Goal: Information Seeking & Learning: Learn about a topic

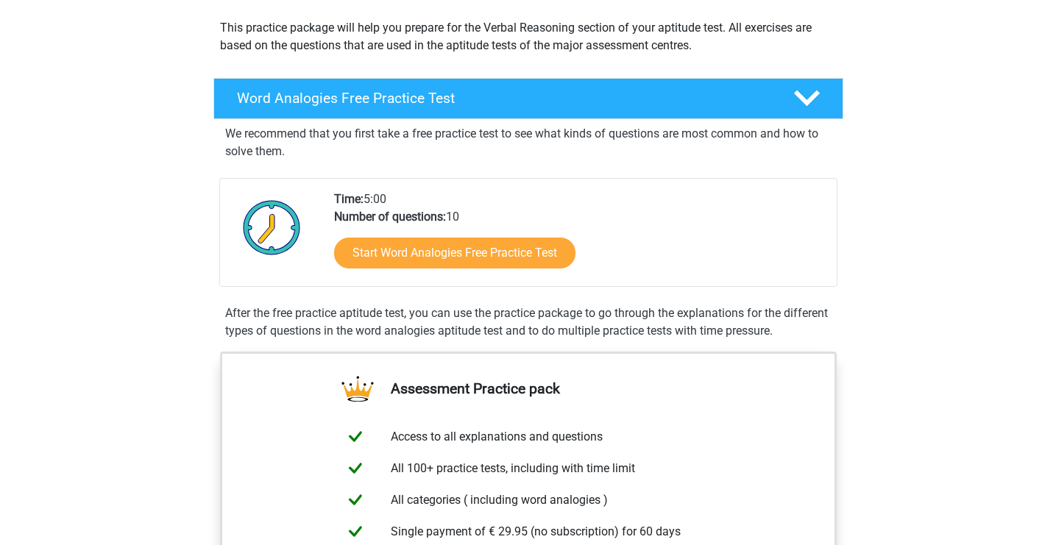
scroll to position [263, 0]
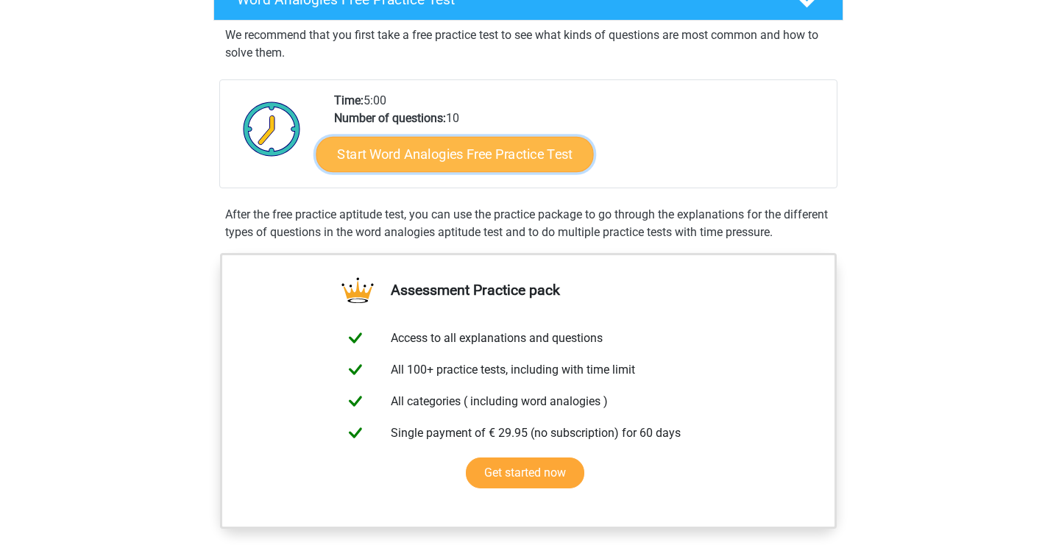
click at [486, 151] on link "Start Word Analogies Free Practice Test" at bounding box center [454, 153] width 277 height 35
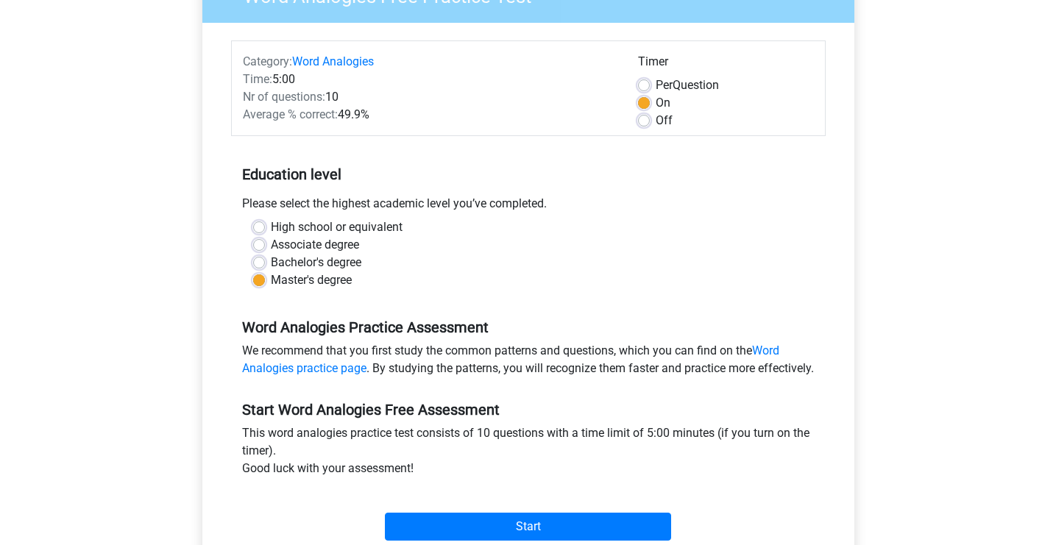
scroll to position [444, 0]
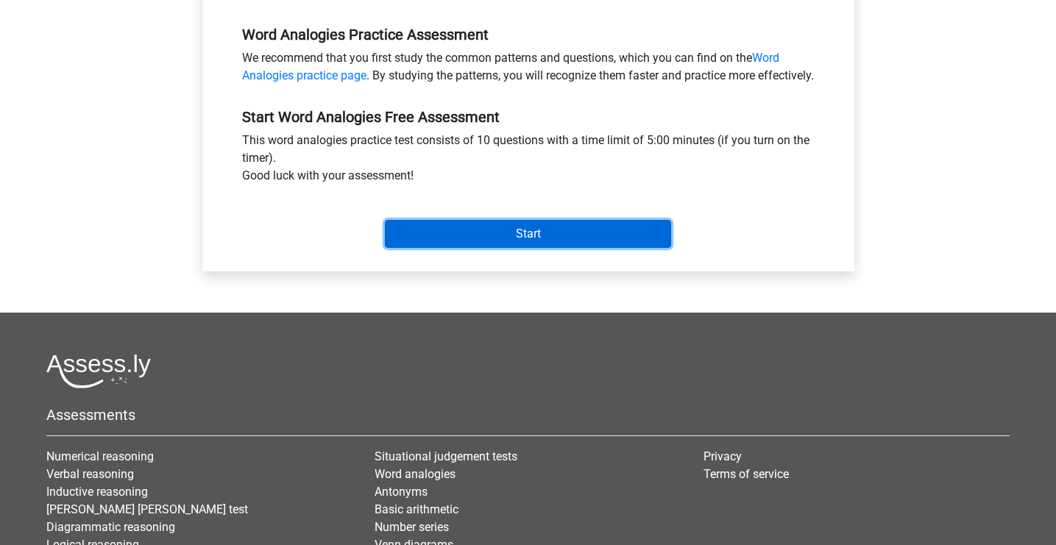
click at [541, 248] on input "Start" at bounding box center [528, 234] width 286 height 28
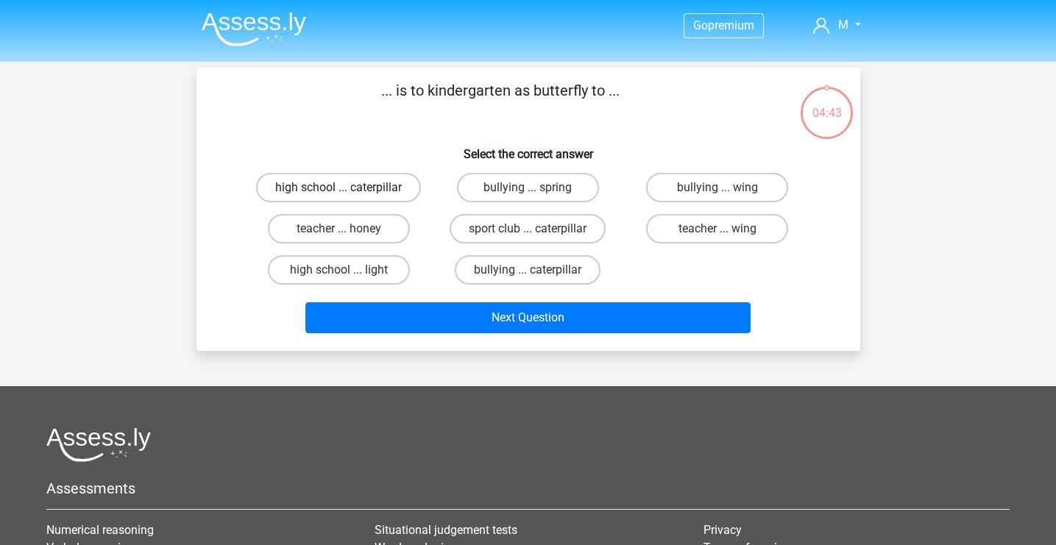
click at [369, 190] on label "high school ... caterpillar" at bounding box center [338, 187] width 165 height 29
click at [348, 190] on input "high school ... caterpillar" at bounding box center [343, 193] width 10 height 10
radio input "true"
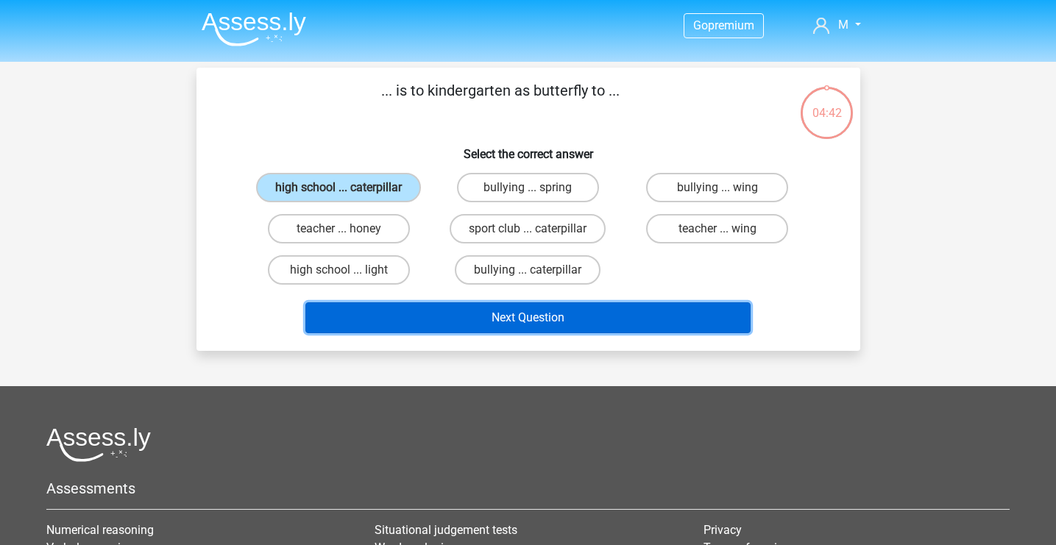
click at [564, 327] on button "Next Question" at bounding box center [527, 317] width 445 height 31
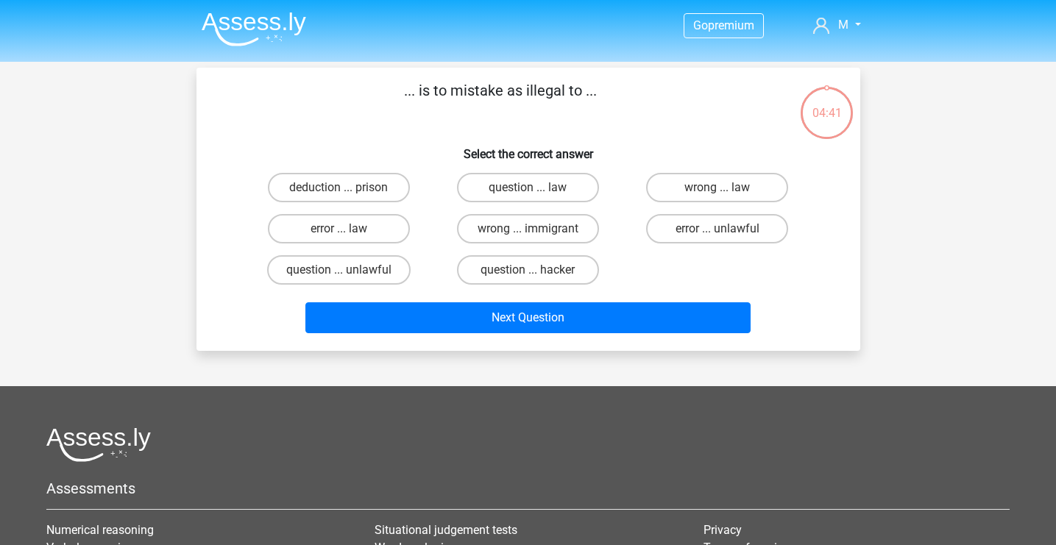
scroll to position [68, 0]
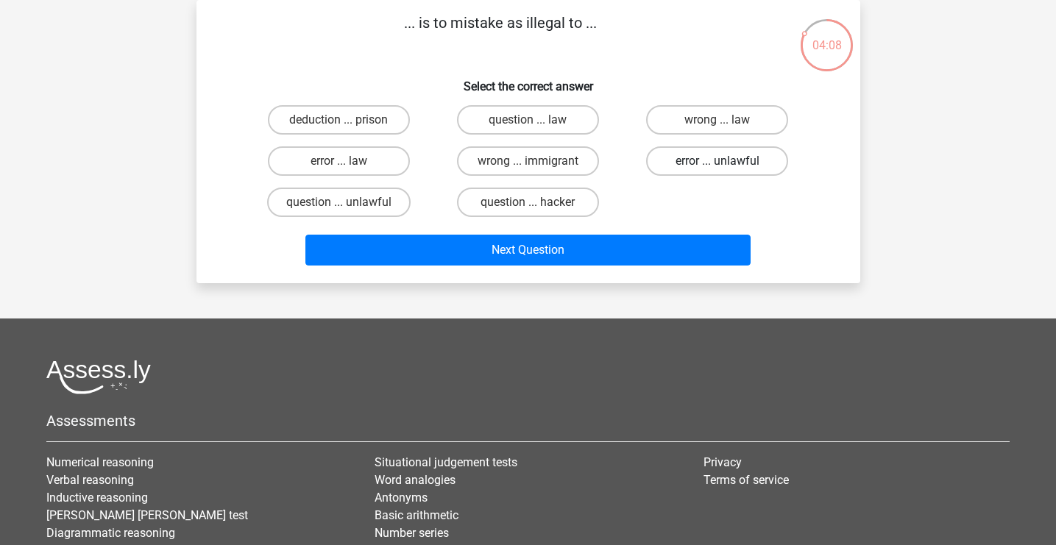
click at [696, 171] on label "error ... unlawful" at bounding box center [717, 160] width 142 height 29
click at [717, 171] on input "error ... unlawful" at bounding box center [722, 166] width 10 height 10
radio input "true"
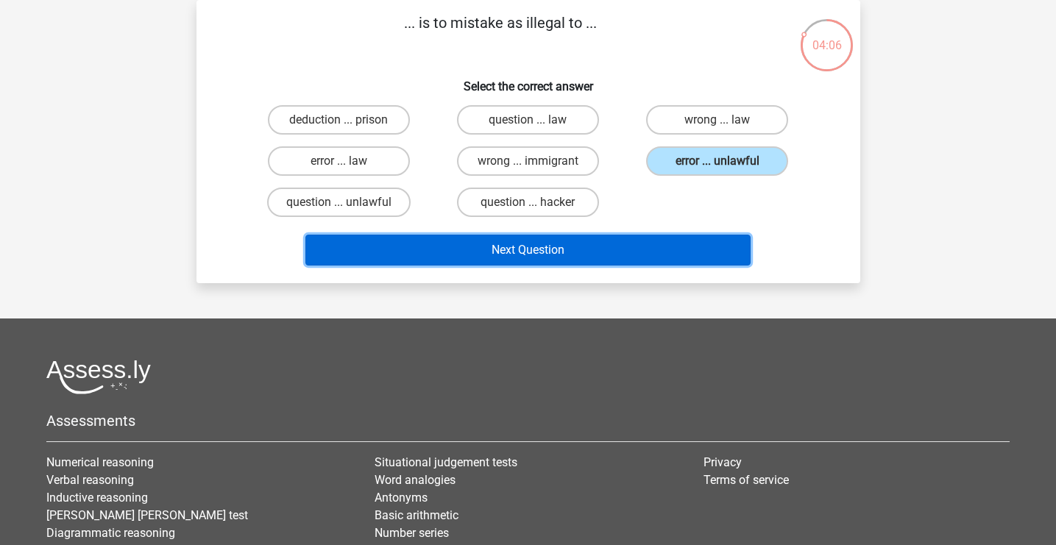
click at [535, 245] on button "Next Question" at bounding box center [527, 250] width 445 height 31
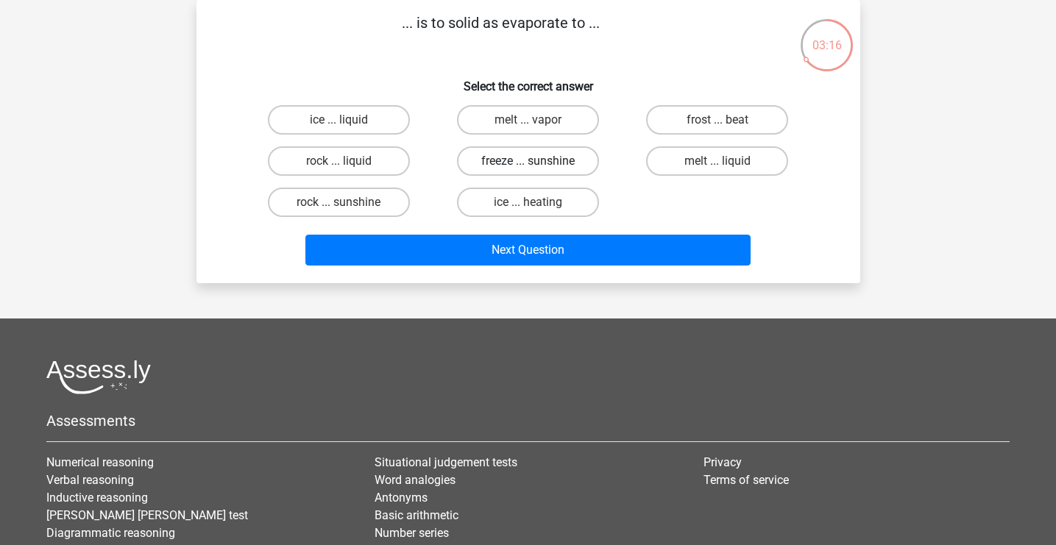
click at [511, 162] on label "freeze ... sunshine" at bounding box center [528, 160] width 142 height 29
click at [527, 162] on input "freeze ... sunshine" at bounding box center [532, 166] width 10 height 10
radio input "true"
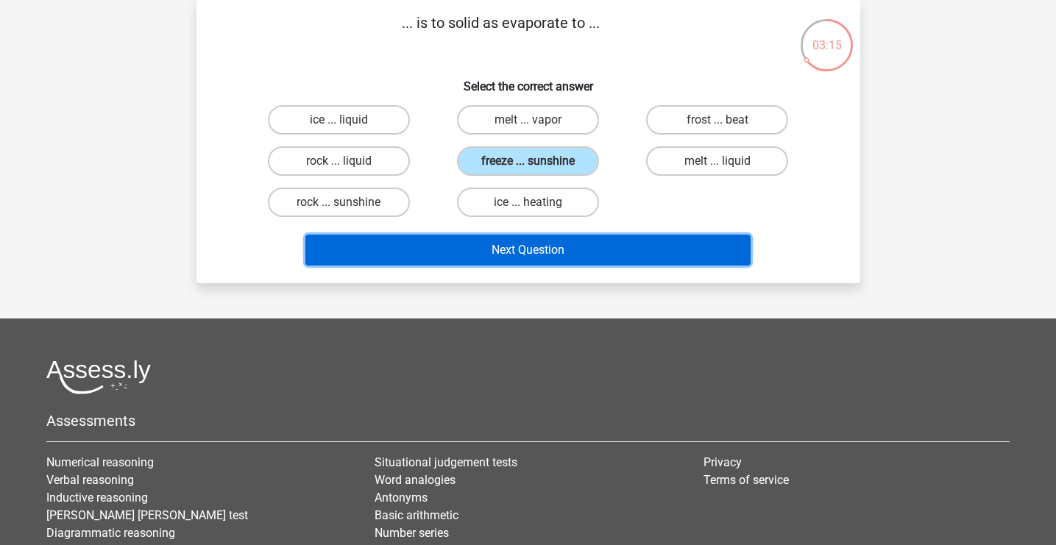
click at [528, 249] on button "Next Question" at bounding box center [527, 250] width 445 height 31
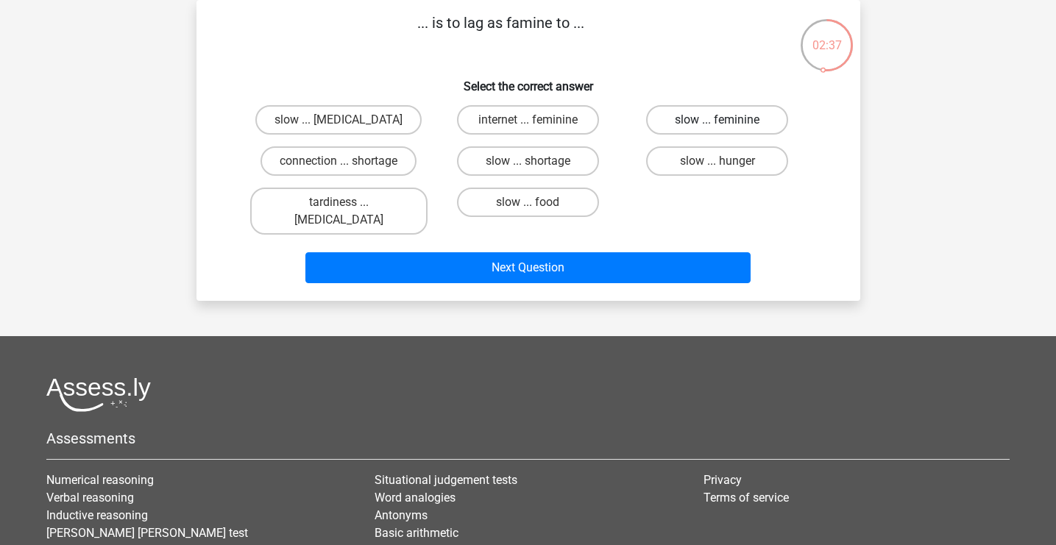
click at [731, 120] on label "slow ... feminine" at bounding box center [717, 119] width 142 height 29
click at [727, 120] on input "slow ... feminine" at bounding box center [722, 125] width 10 height 10
radio input "true"
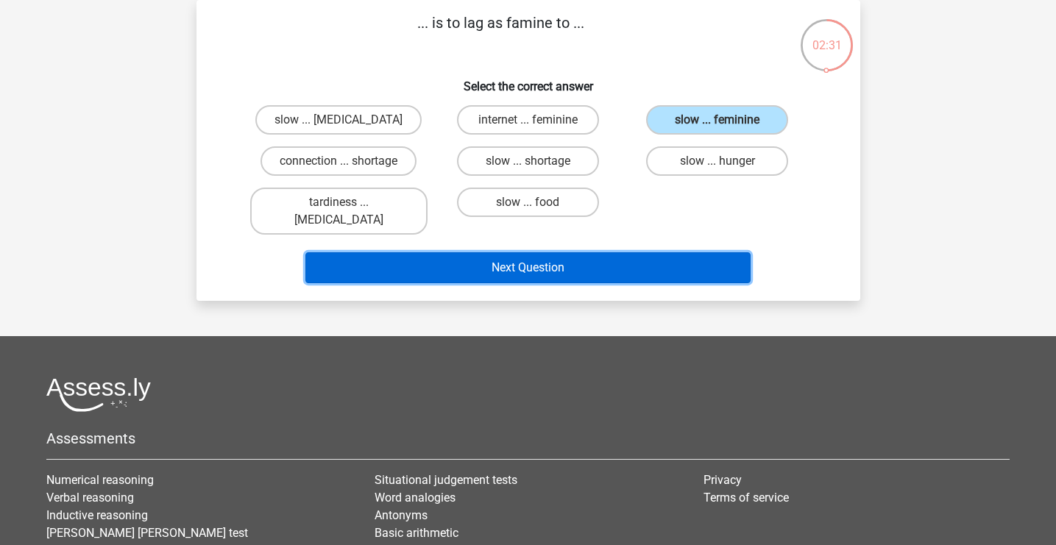
click at [588, 262] on button "Next Question" at bounding box center [527, 267] width 445 height 31
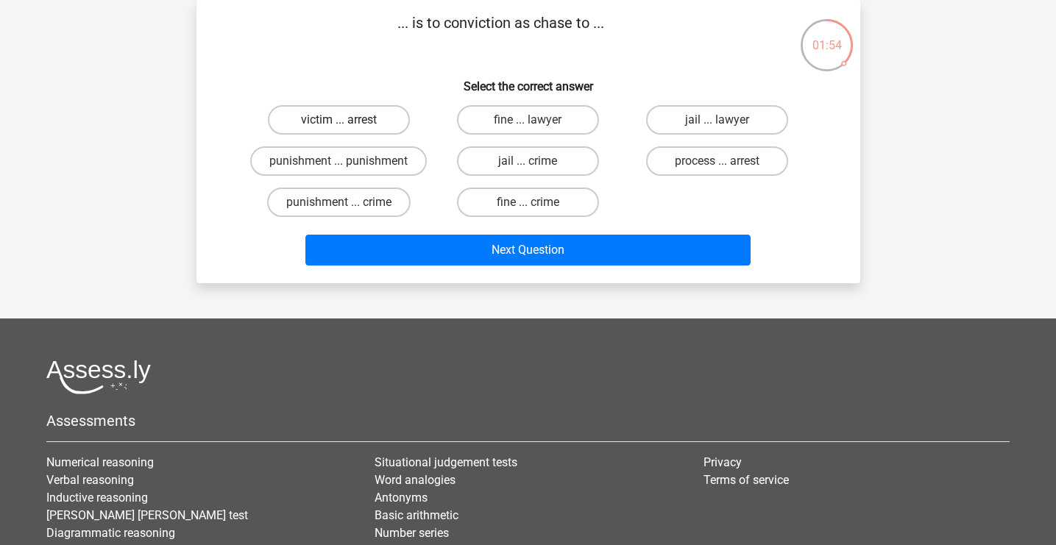
click at [382, 127] on label "victim ... arrest" at bounding box center [339, 119] width 142 height 29
click at [348, 127] on input "victim ... arrest" at bounding box center [343, 125] width 10 height 10
radio input "true"
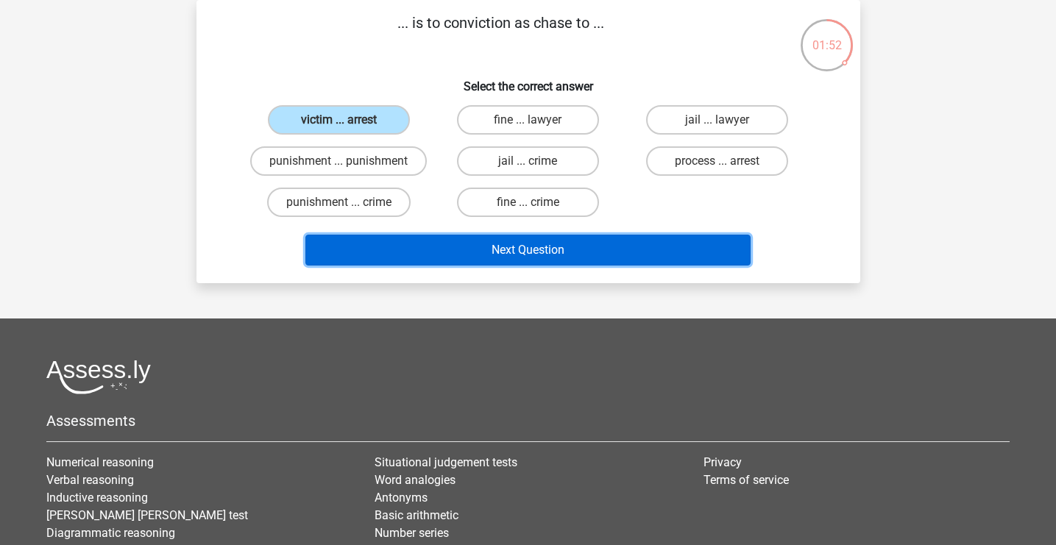
click at [522, 246] on button "Next Question" at bounding box center [527, 250] width 445 height 31
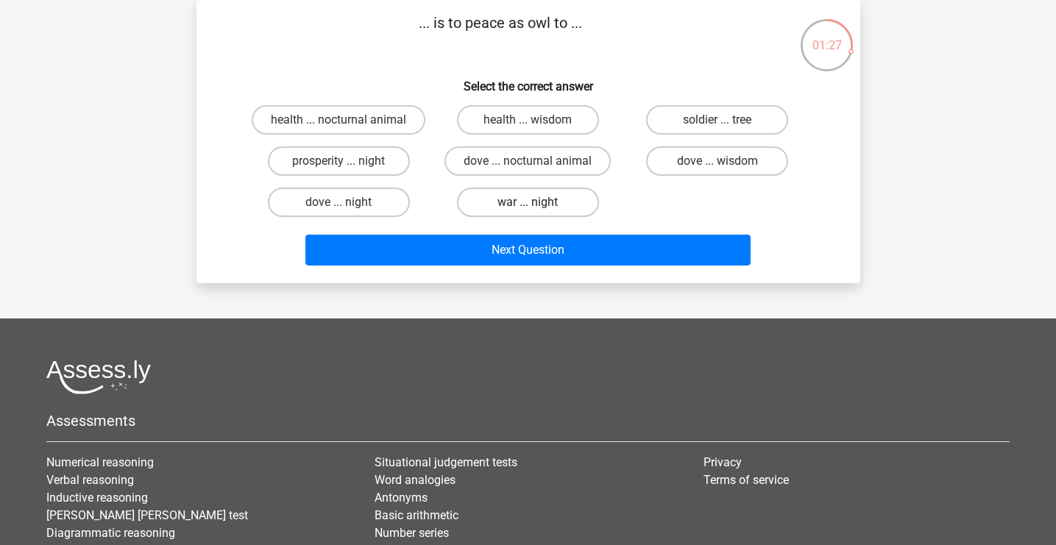
click at [501, 209] on label "war ... night" at bounding box center [528, 202] width 142 height 29
click at [527, 209] on input "war ... night" at bounding box center [532, 207] width 10 height 10
radio input "true"
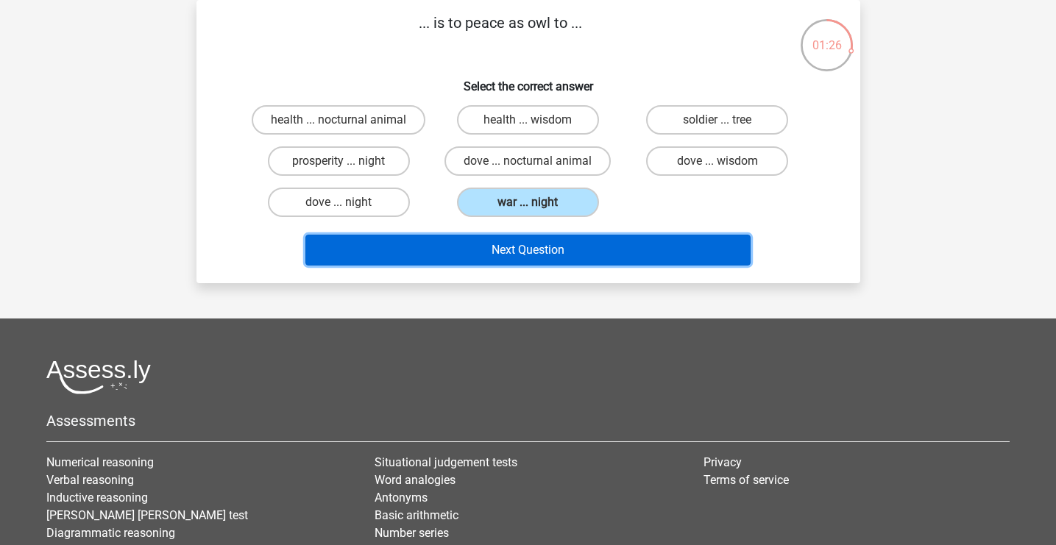
click at [508, 243] on button "Next Question" at bounding box center [527, 250] width 445 height 31
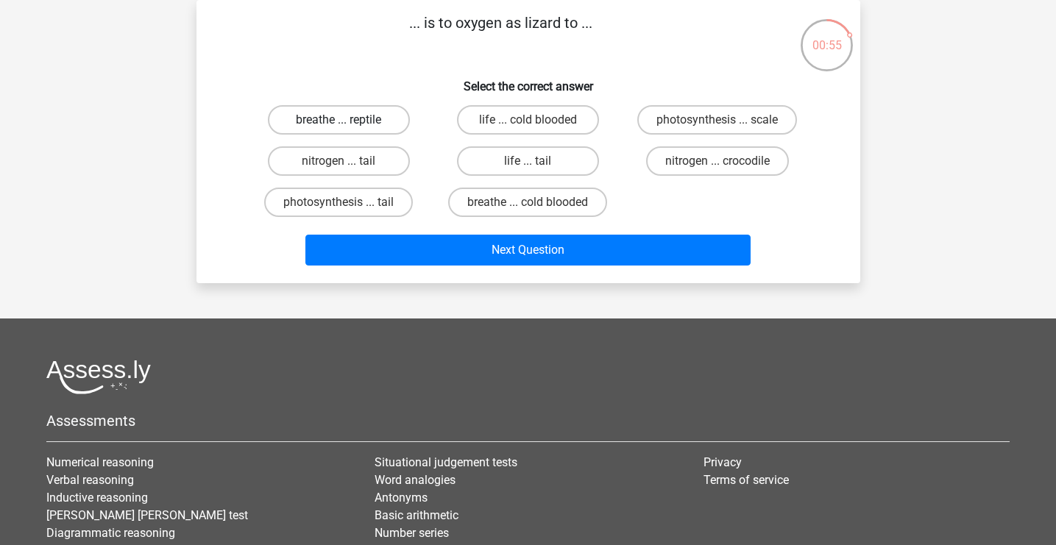
click at [376, 122] on label "breathe ... reptile" at bounding box center [339, 119] width 142 height 29
click at [348, 122] on input "breathe ... reptile" at bounding box center [343, 125] width 10 height 10
radio input "true"
click at [535, 201] on label "breathe ... cold blooded" at bounding box center [527, 202] width 159 height 29
click at [535, 202] on input "breathe ... cold blooded" at bounding box center [532, 207] width 10 height 10
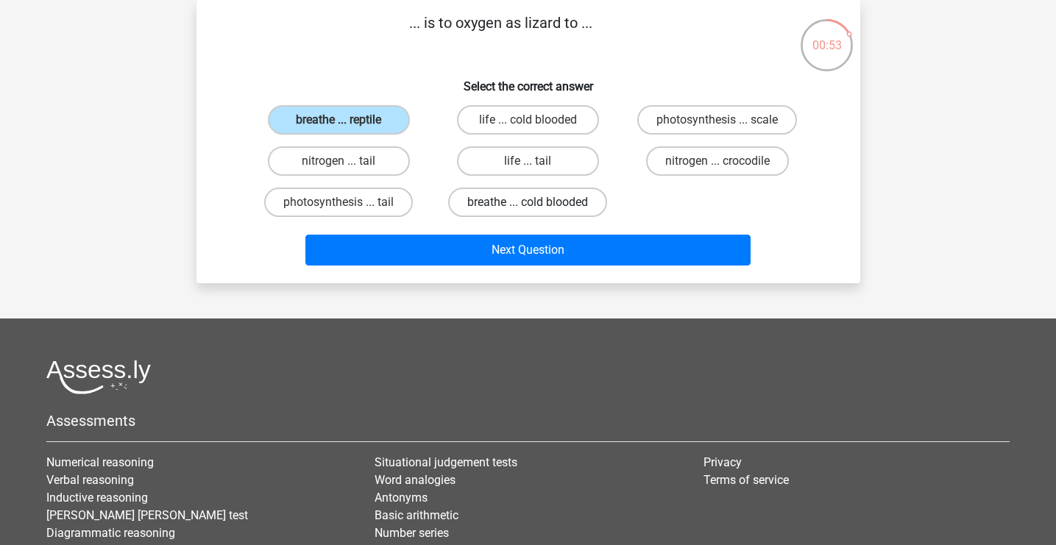
radio input "true"
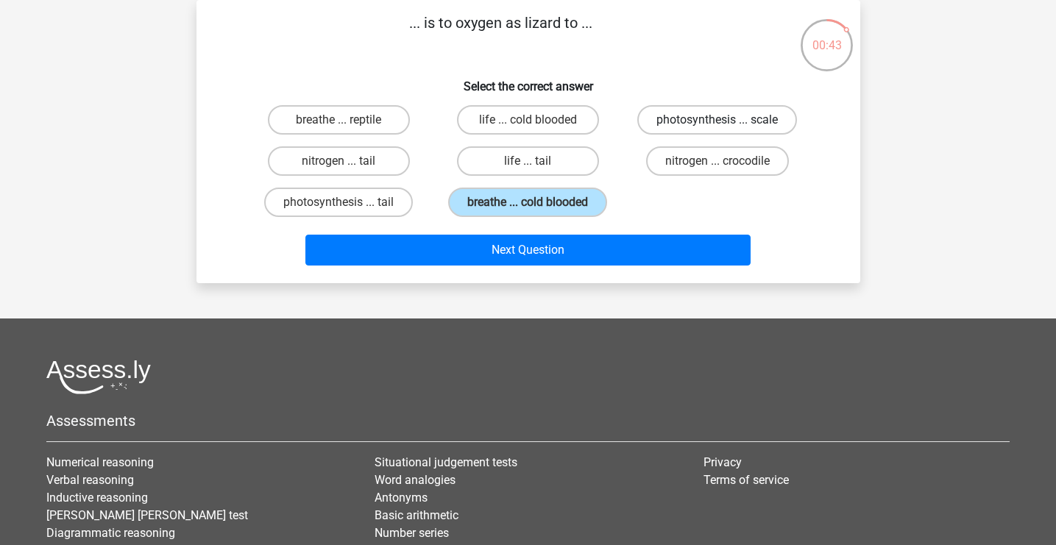
click at [690, 127] on label "photosynthesis ... scale" at bounding box center [717, 119] width 160 height 29
click at [717, 127] on input "photosynthesis ... scale" at bounding box center [722, 125] width 10 height 10
radio input "true"
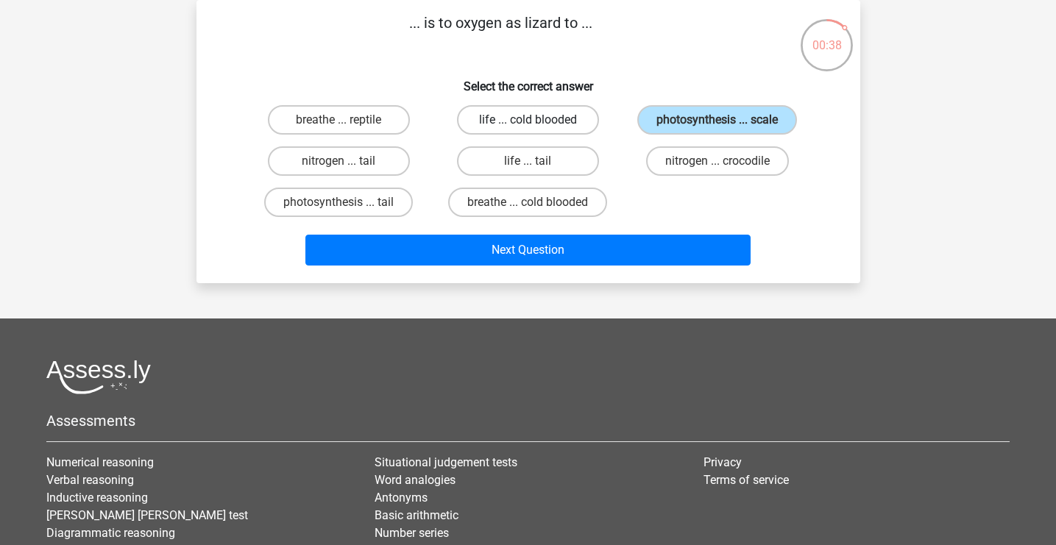
click at [547, 124] on label "life ... cold blooded" at bounding box center [528, 119] width 142 height 29
click at [537, 124] on input "life ... cold blooded" at bounding box center [532, 125] width 10 height 10
radio input "true"
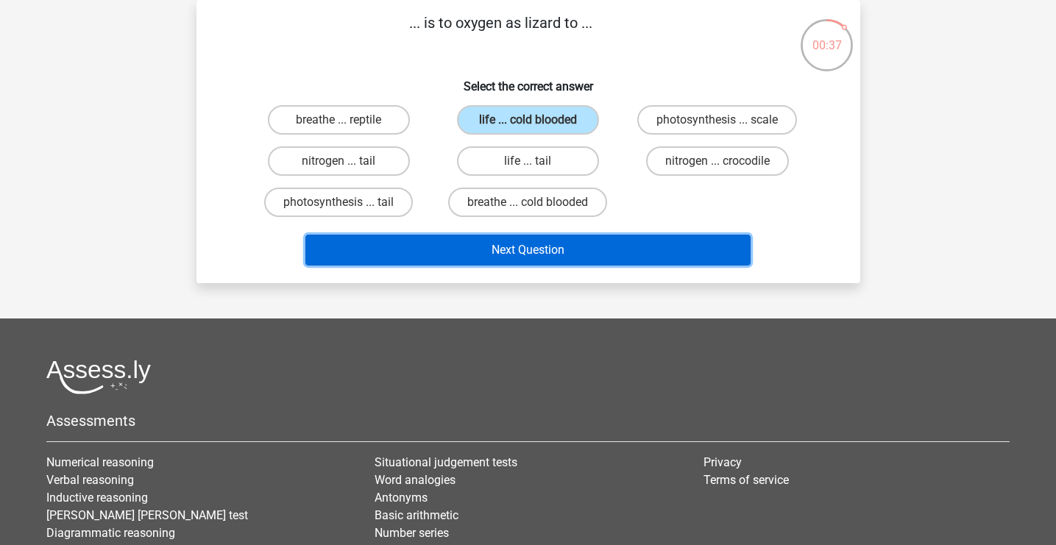
click at [545, 252] on button "Next Question" at bounding box center [527, 250] width 445 height 31
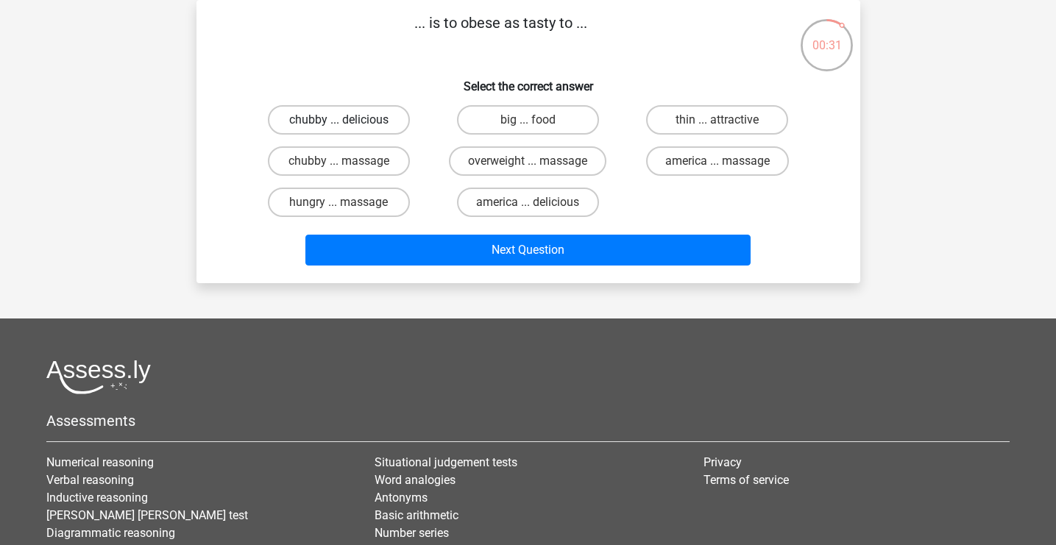
click at [352, 111] on label "chubby ... delicious" at bounding box center [339, 119] width 142 height 29
click at [348, 120] on input "chubby ... delicious" at bounding box center [343, 125] width 10 height 10
radio input "true"
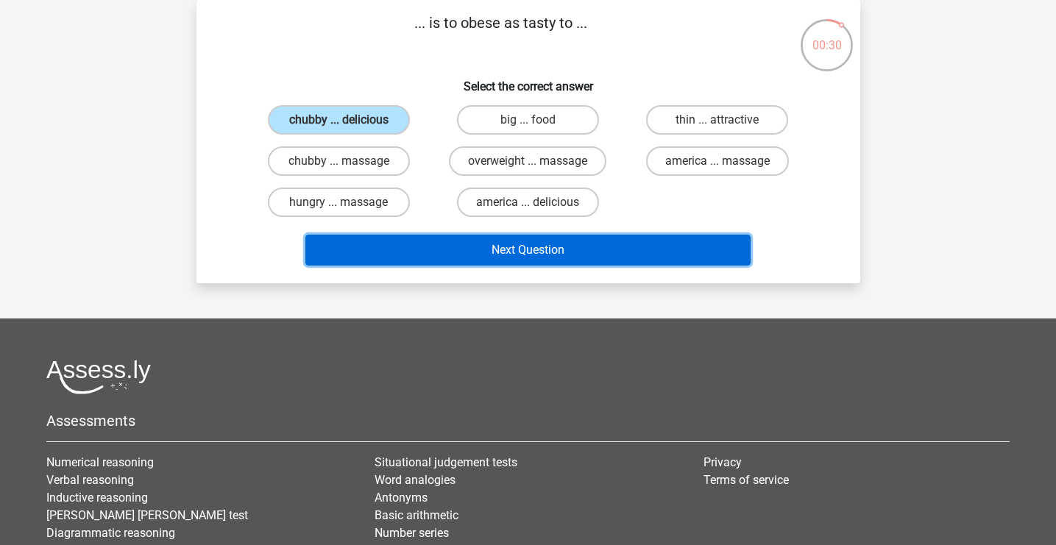
click at [568, 257] on button "Next Question" at bounding box center [527, 250] width 445 height 31
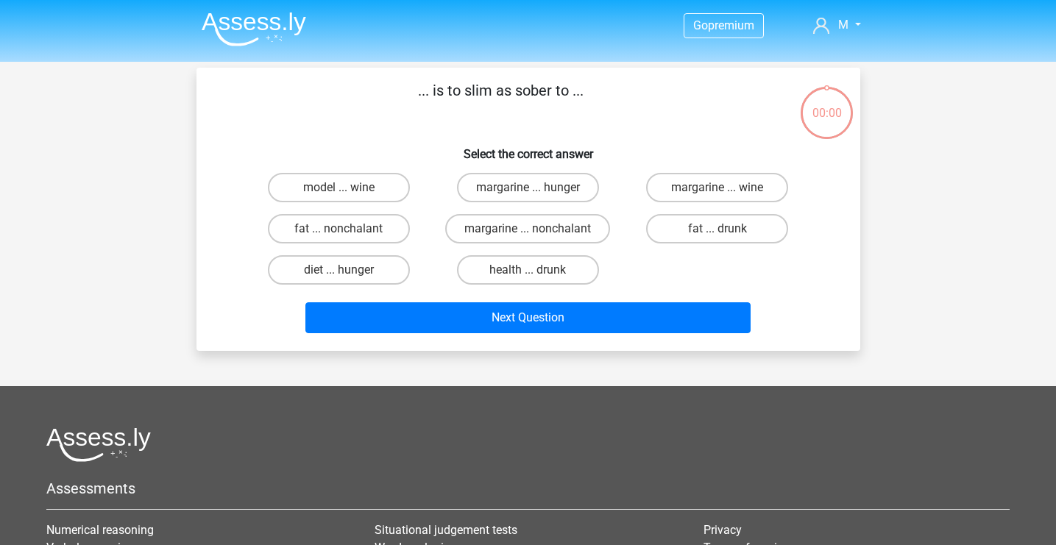
scroll to position [68, 0]
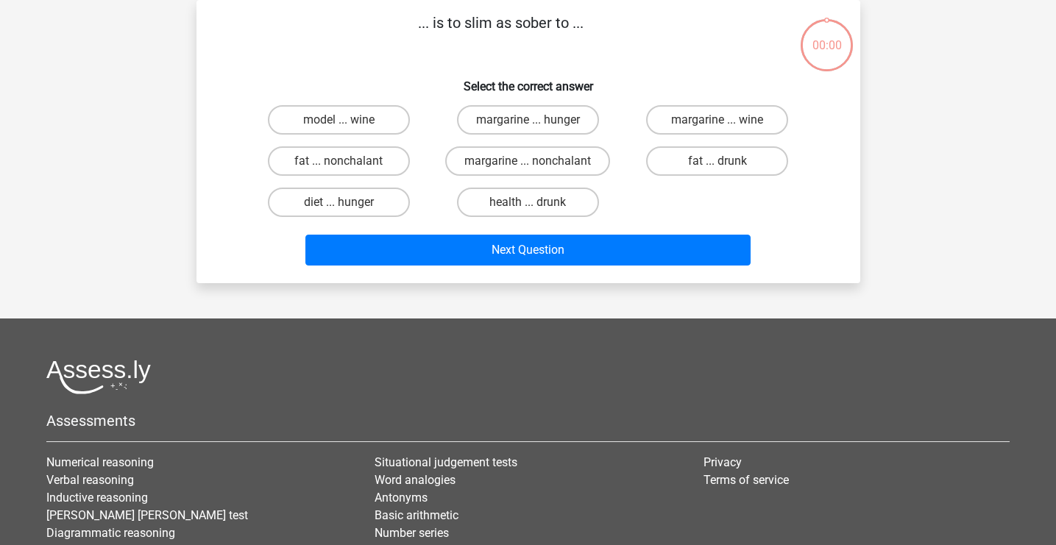
click at [383, 174] on label "fat ... nonchalant" at bounding box center [339, 160] width 142 height 29
click at [348, 171] on input "fat ... nonchalant" at bounding box center [343, 166] width 10 height 10
radio input "true"
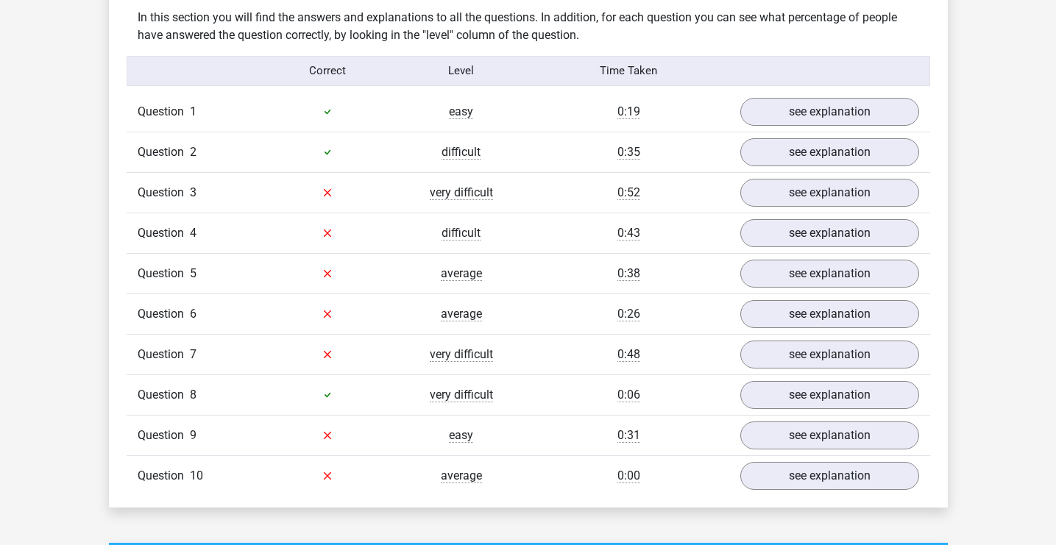
scroll to position [1149, 0]
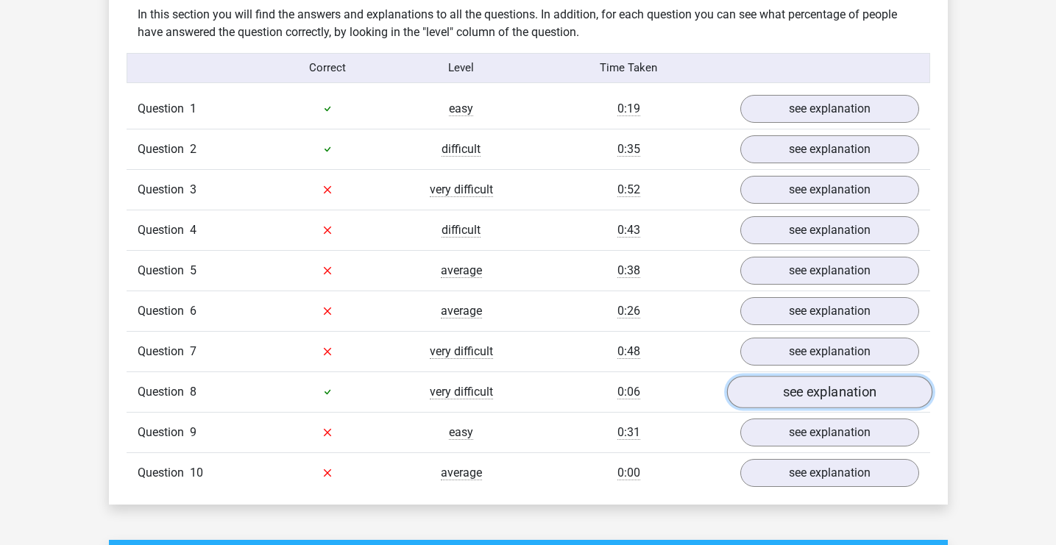
click at [790, 393] on link "see explanation" at bounding box center [828, 392] width 205 height 32
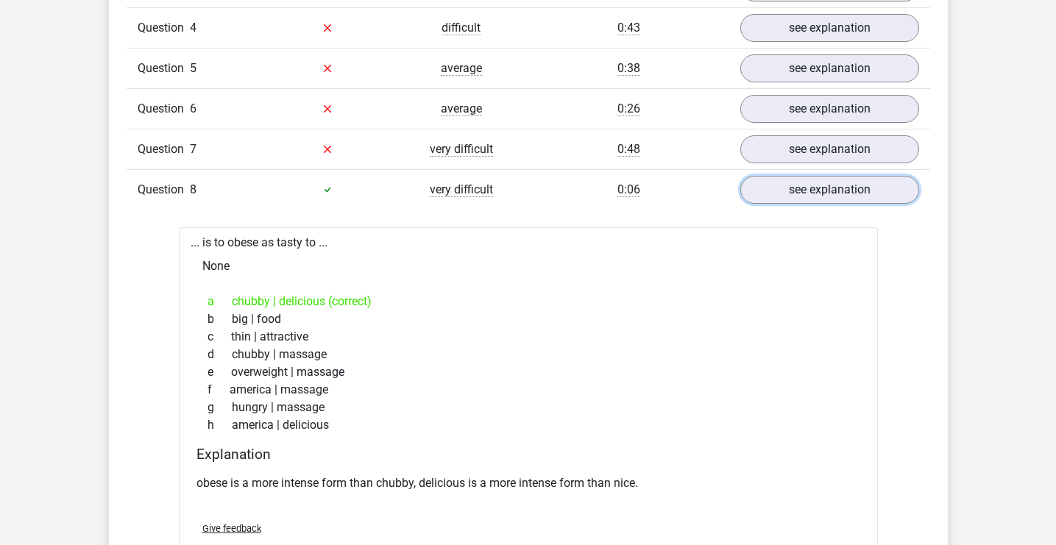
scroll to position [1351, 0]
click at [787, 194] on link "see explanation" at bounding box center [828, 190] width 205 height 32
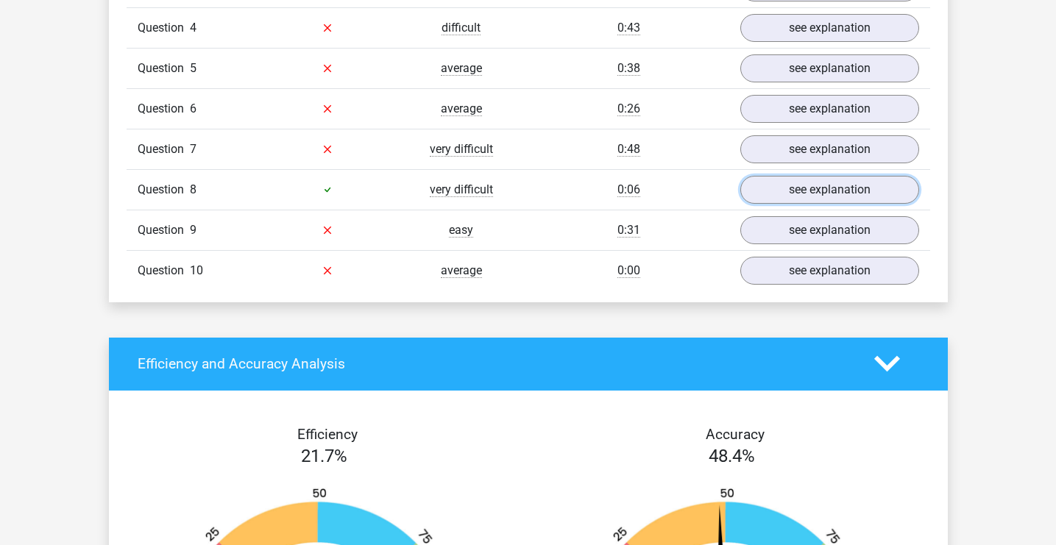
scroll to position [1132, 0]
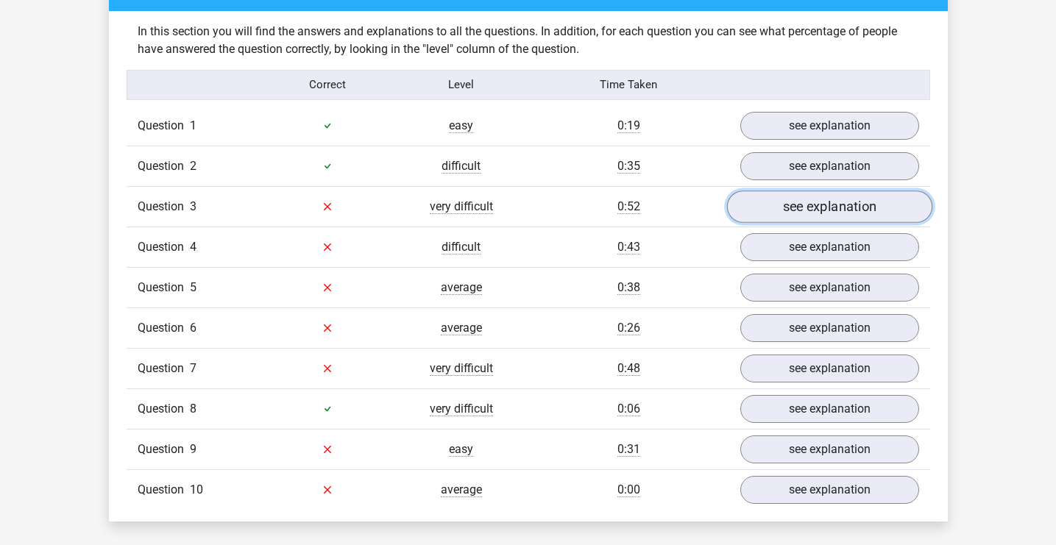
click at [785, 214] on link "see explanation" at bounding box center [828, 207] width 205 height 32
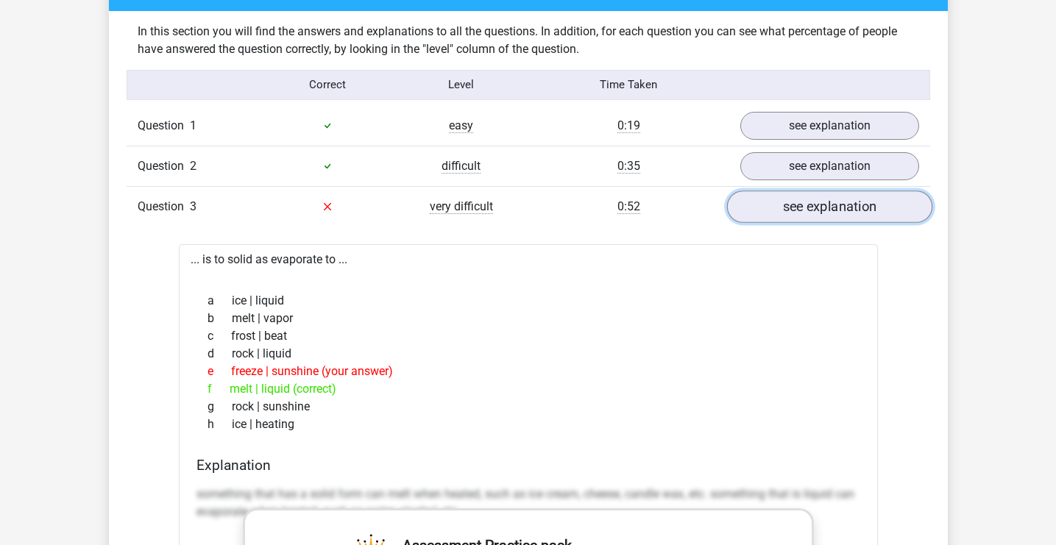
click at [803, 215] on link "see explanation" at bounding box center [828, 207] width 205 height 32
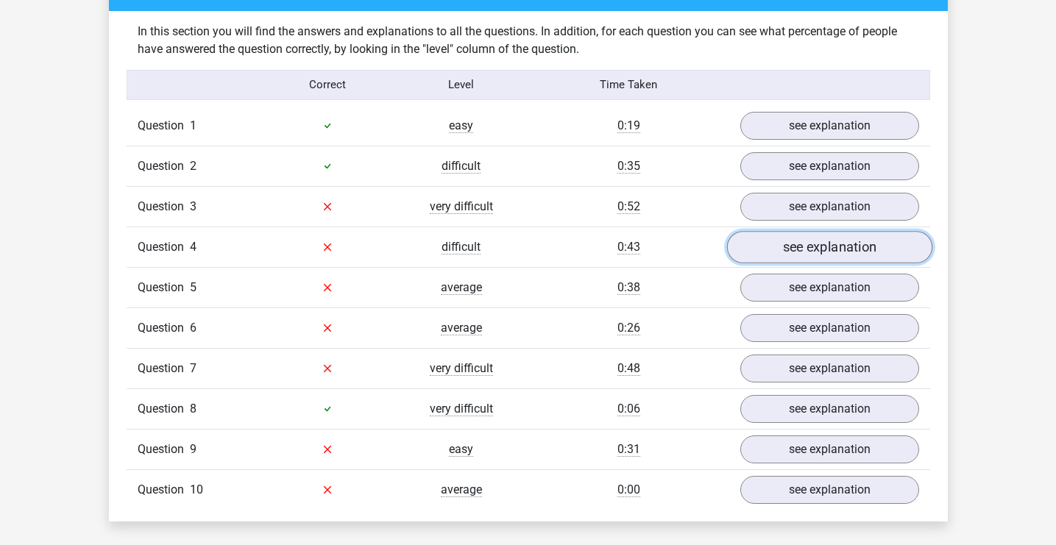
click at [803, 243] on link "see explanation" at bounding box center [828, 247] width 205 height 32
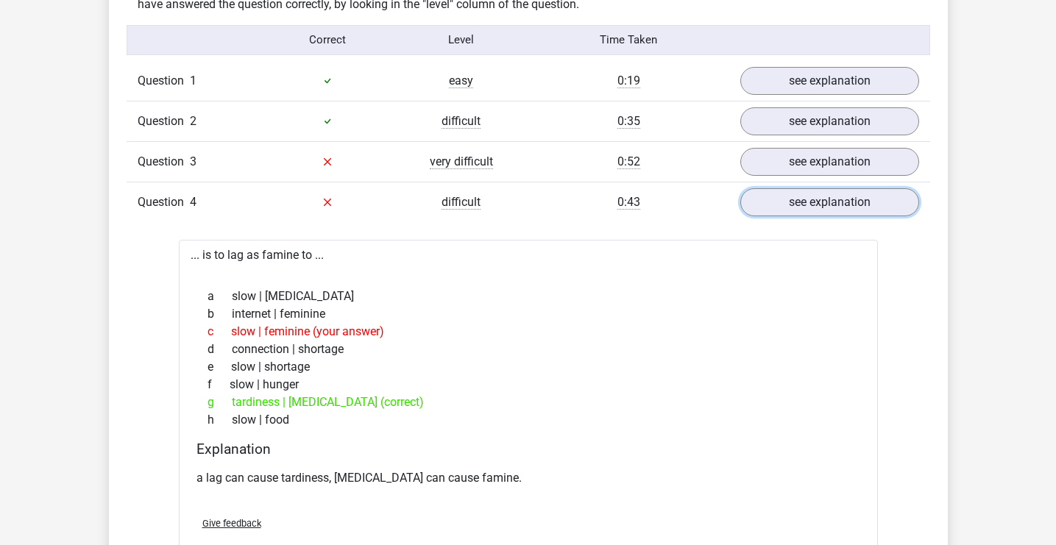
scroll to position [1201, 0]
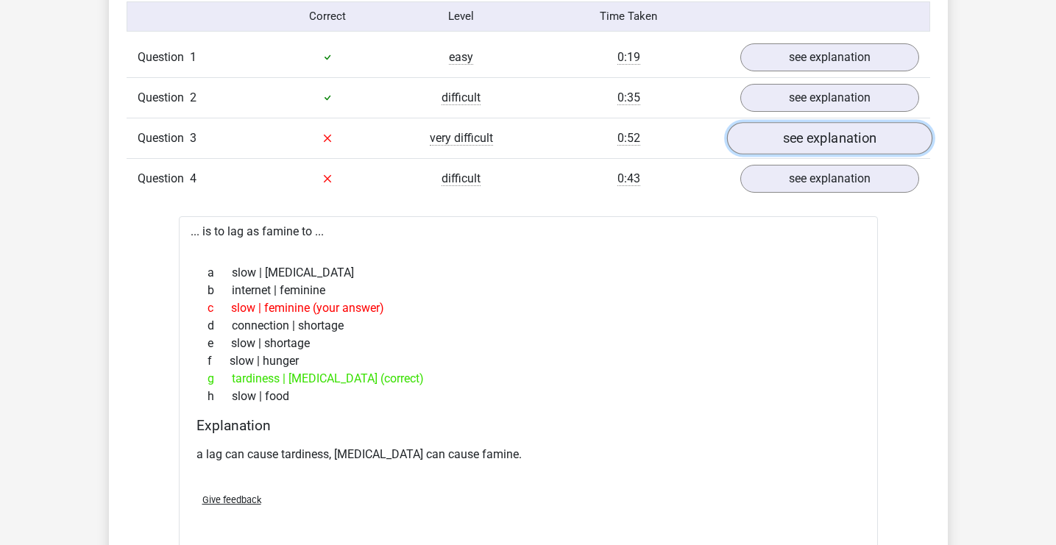
click at [856, 135] on link "see explanation" at bounding box center [828, 138] width 205 height 32
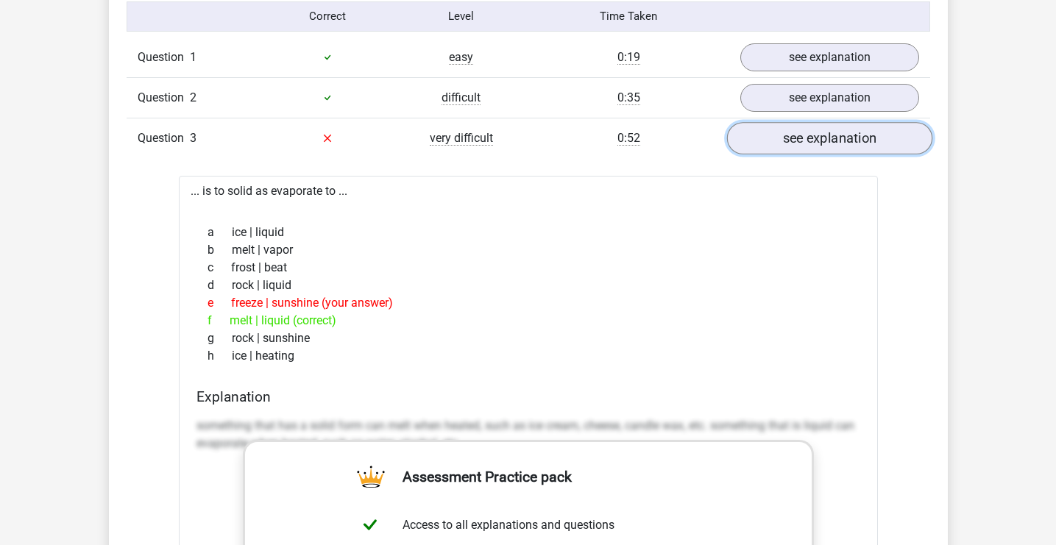
click at [856, 135] on link "see explanation" at bounding box center [828, 138] width 205 height 32
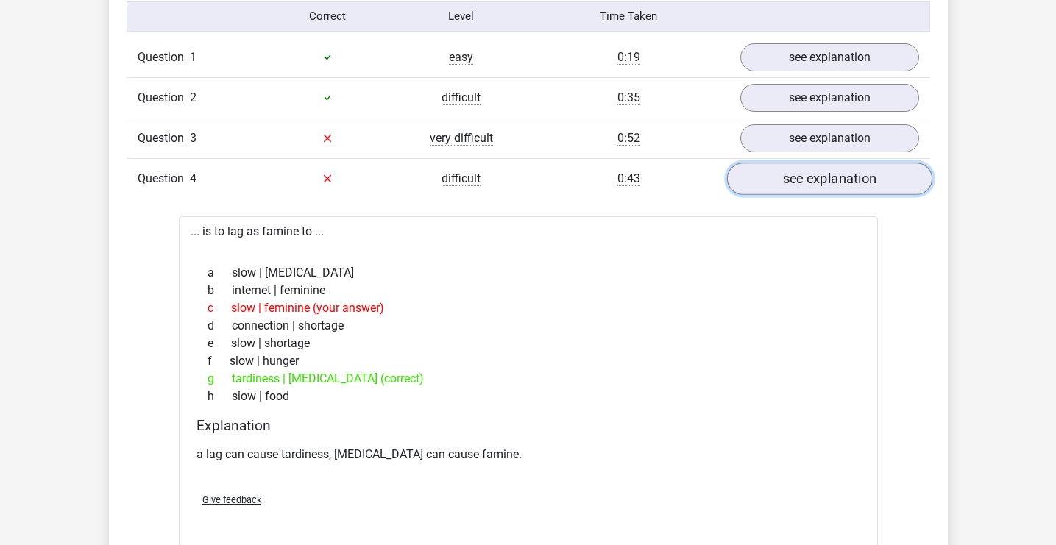
click at [828, 171] on link "see explanation" at bounding box center [828, 179] width 205 height 32
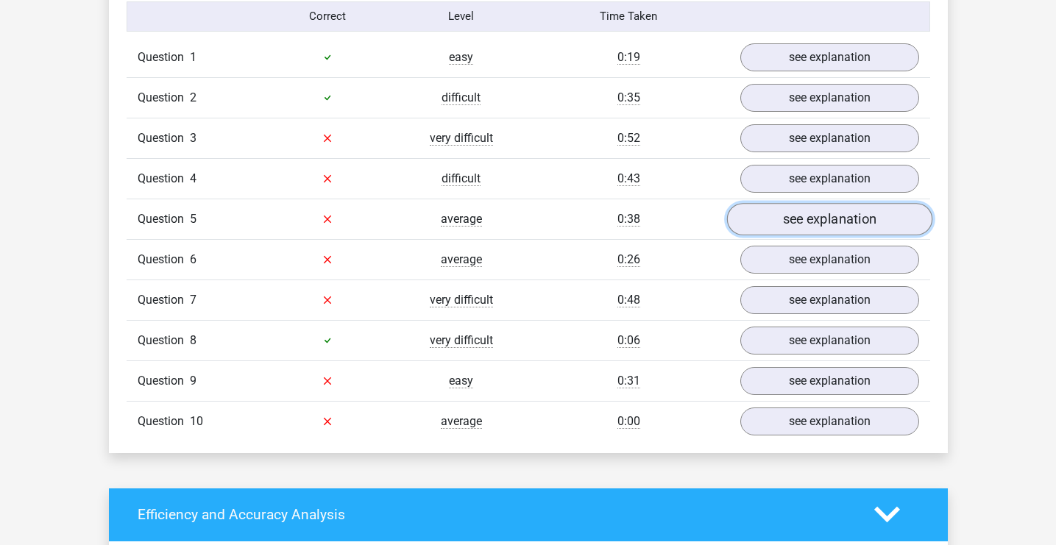
click at [817, 212] on link "see explanation" at bounding box center [828, 219] width 205 height 32
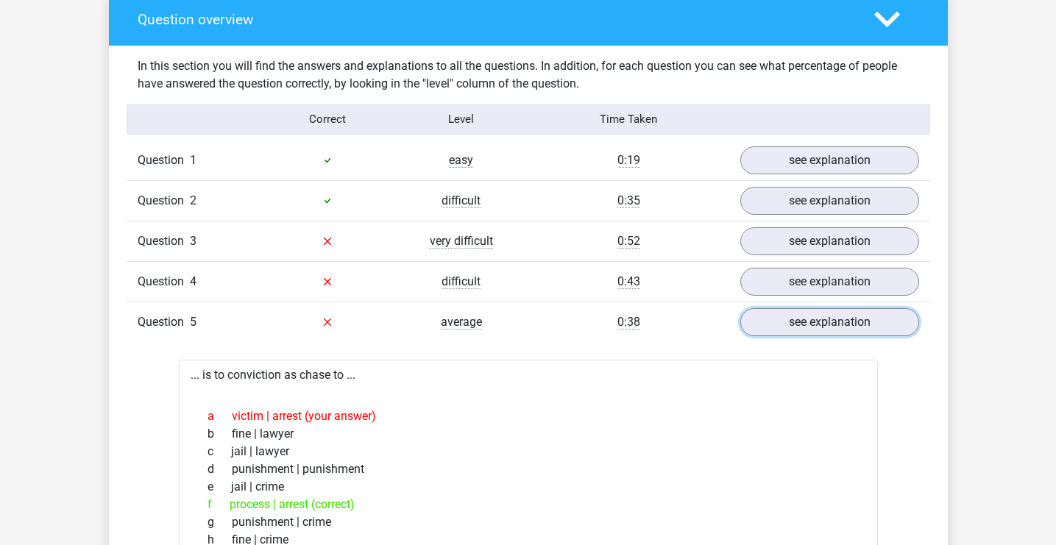
scroll to position [1092, 0]
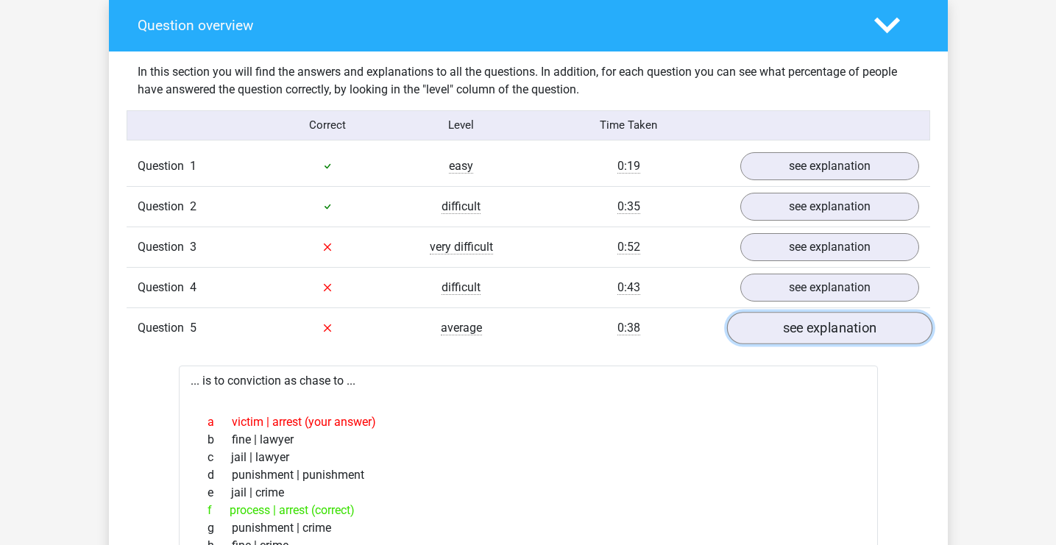
click at [822, 321] on link "see explanation" at bounding box center [828, 328] width 205 height 32
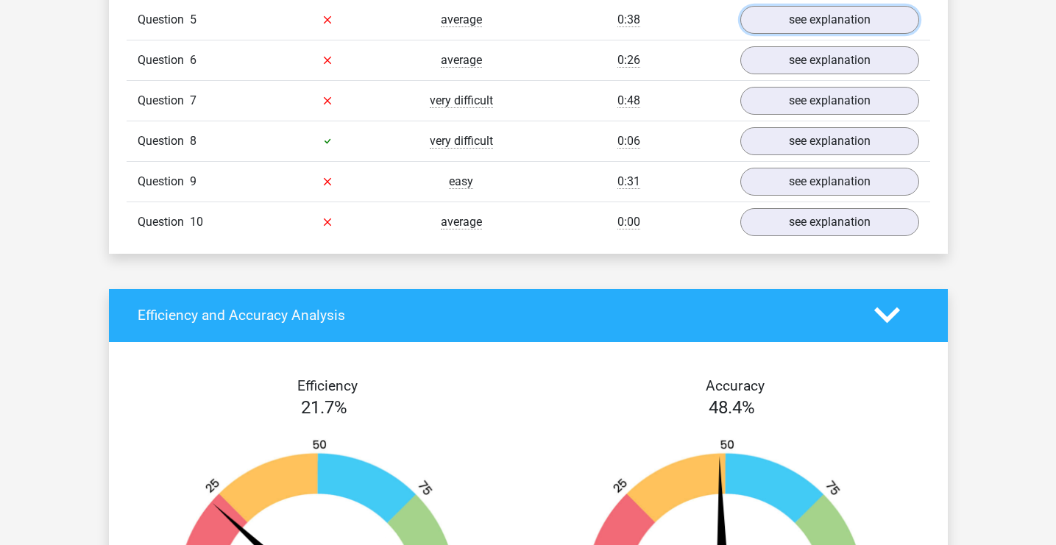
scroll to position [1449, 0]
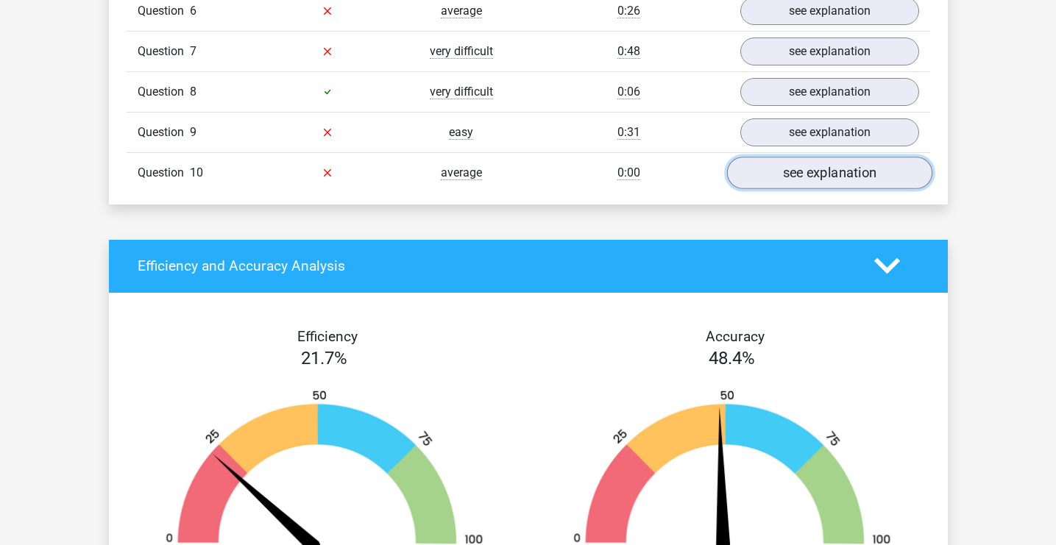
click at [827, 178] on link "see explanation" at bounding box center [828, 173] width 205 height 32
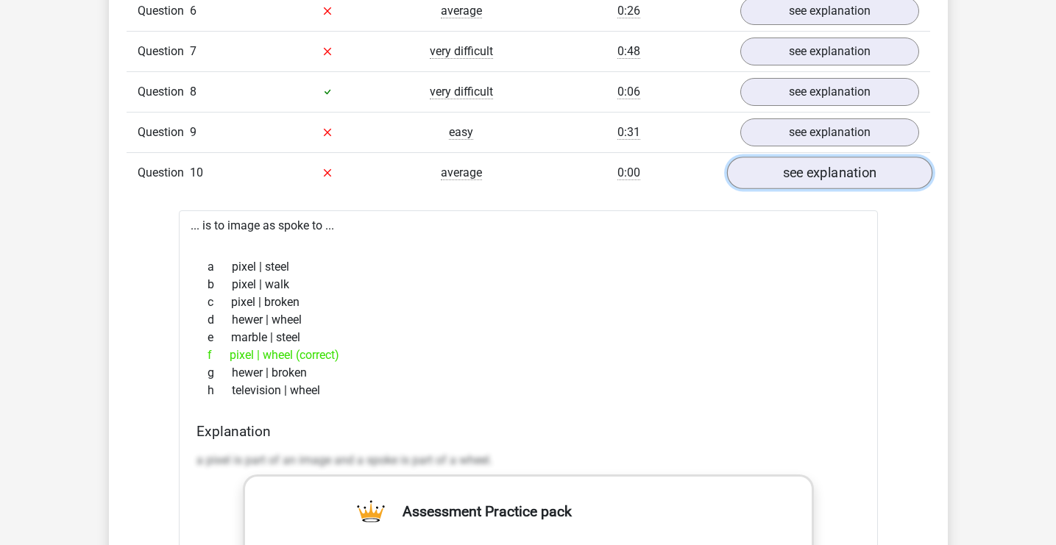
click at [791, 178] on link "see explanation" at bounding box center [828, 173] width 205 height 32
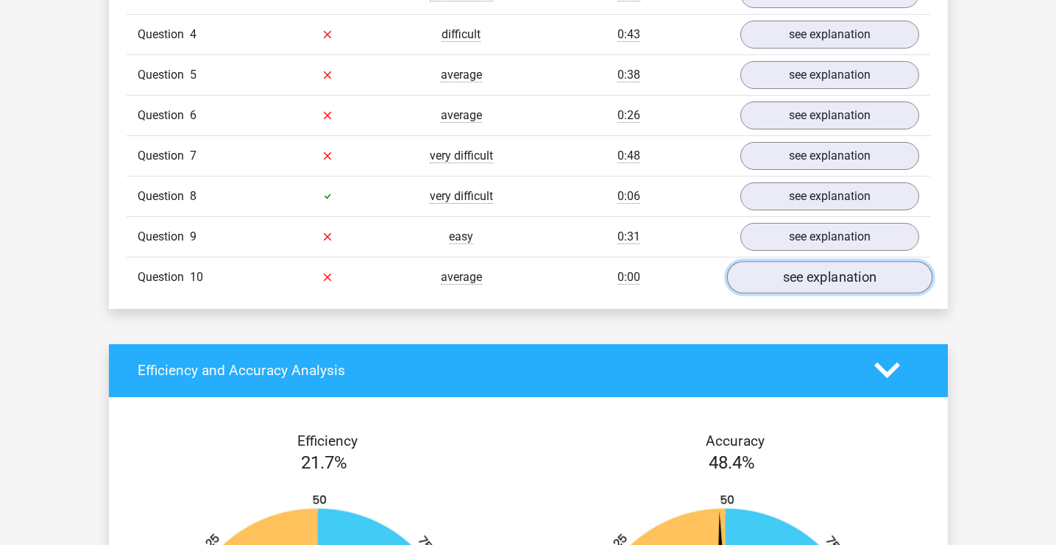
scroll to position [1345, 0]
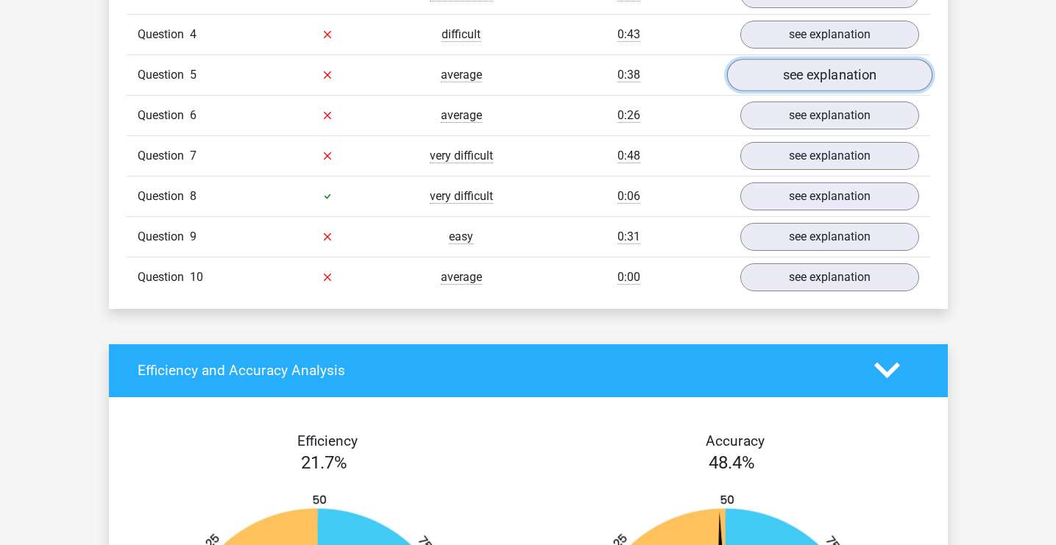
click at [802, 85] on link "see explanation" at bounding box center [828, 75] width 205 height 32
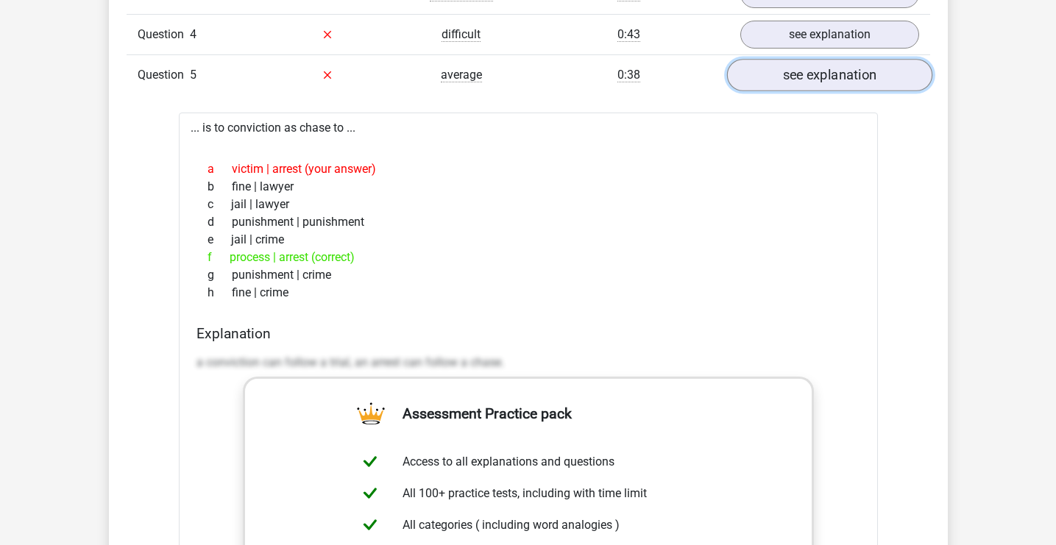
click at [793, 82] on link "see explanation" at bounding box center [828, 75] width 205 height 32
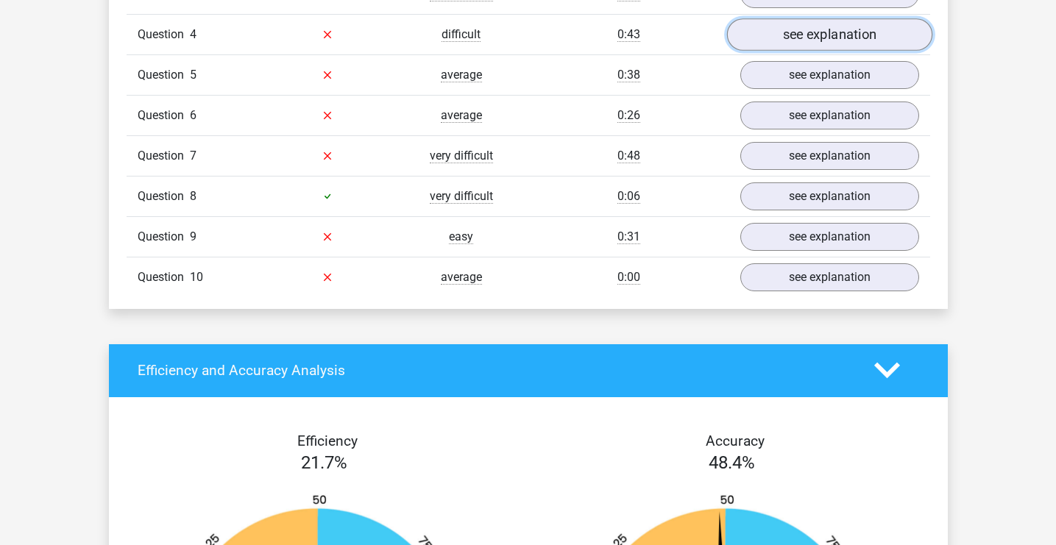
click at [805, 39] on link "see explanation" at bounding box center [828, 34] width 205 height 32
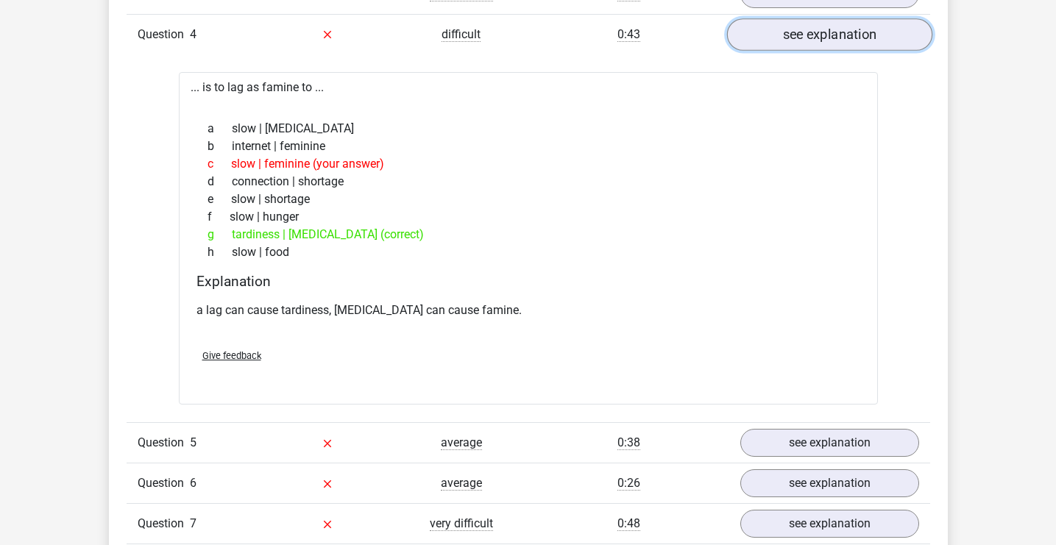
click at [805, 39] on link "see explanation" at bounding box center [828, 34] width 205 height 32
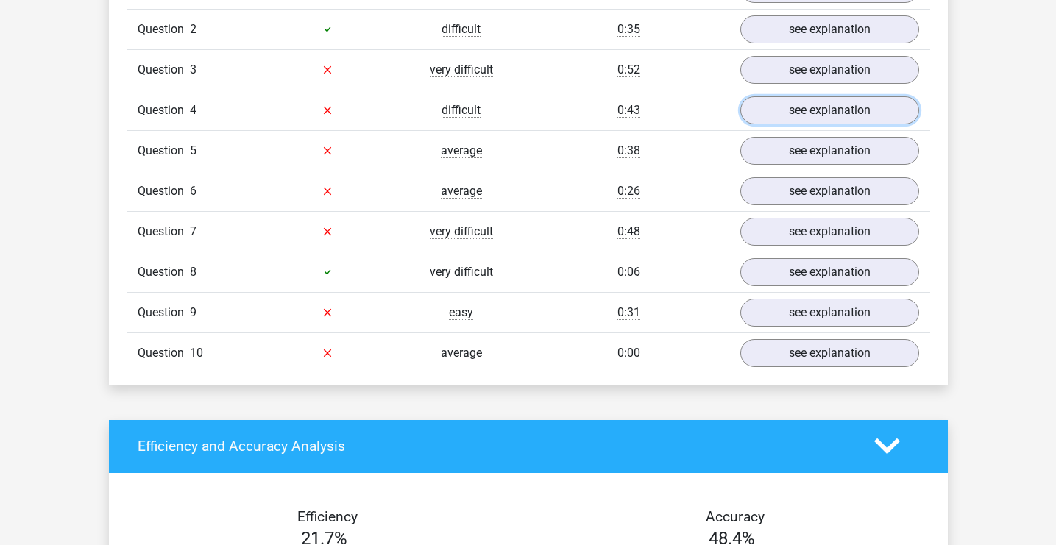
scroll to position [1266, 0]
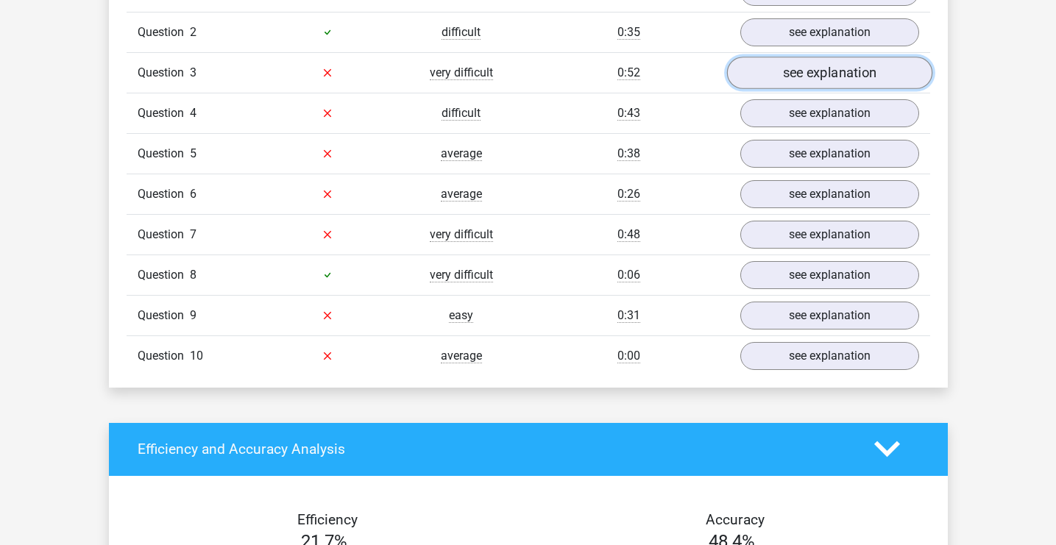
click at [810, 77] on link "see explanation" at bounding box center [828, 73] width 205 height 32
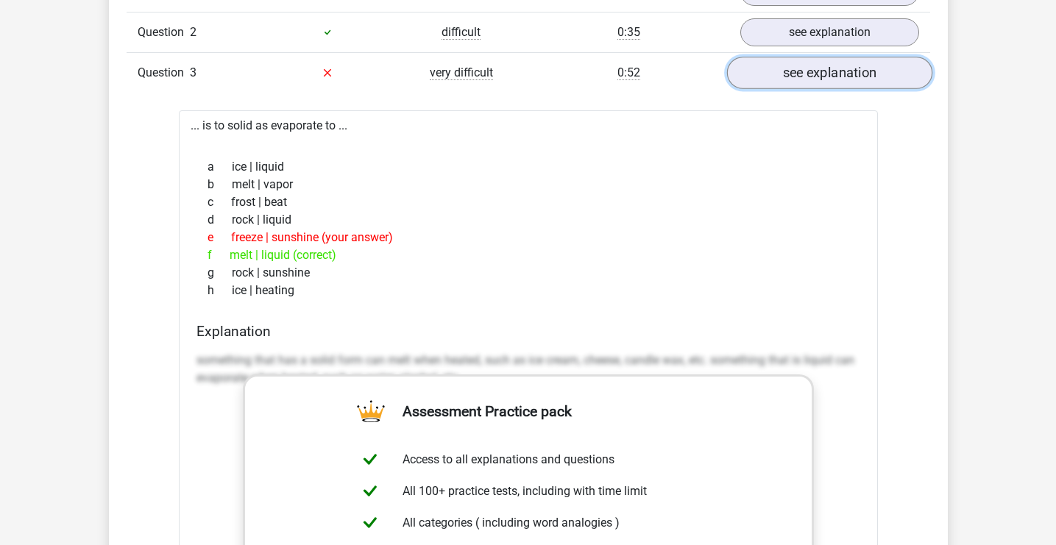
click at [810, 77] on link "see explanation" at bounding box center [828, 73] width 205 height 32
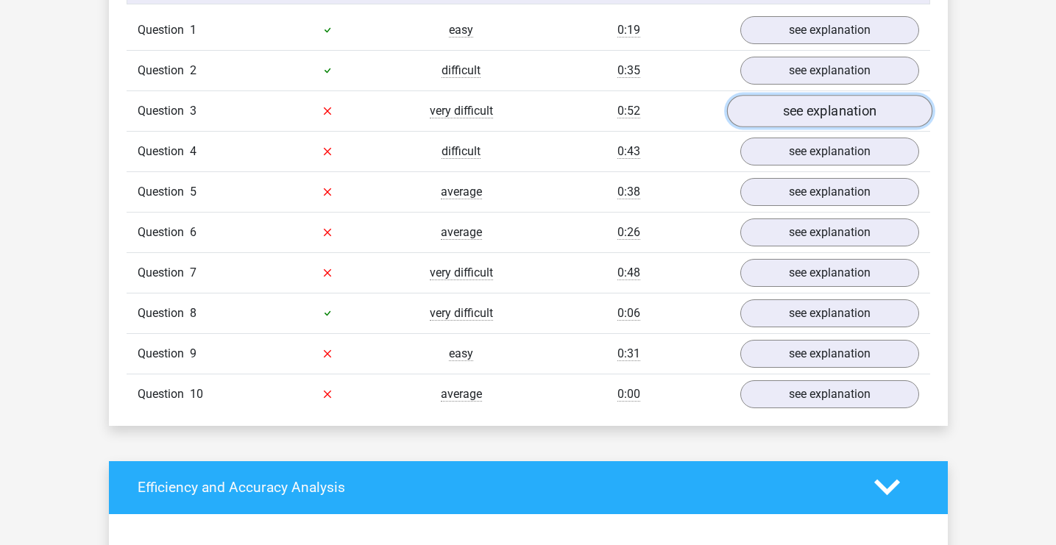
scroll to position [1246, 0]
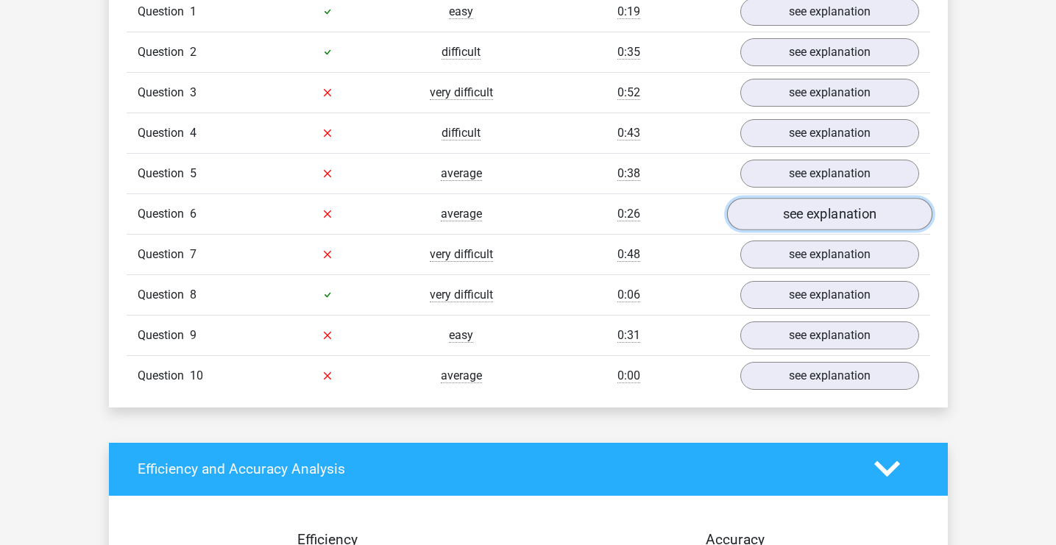
click at [840, 218] on link "see explanation" at bounding box center [828, 214] width 205 height 32
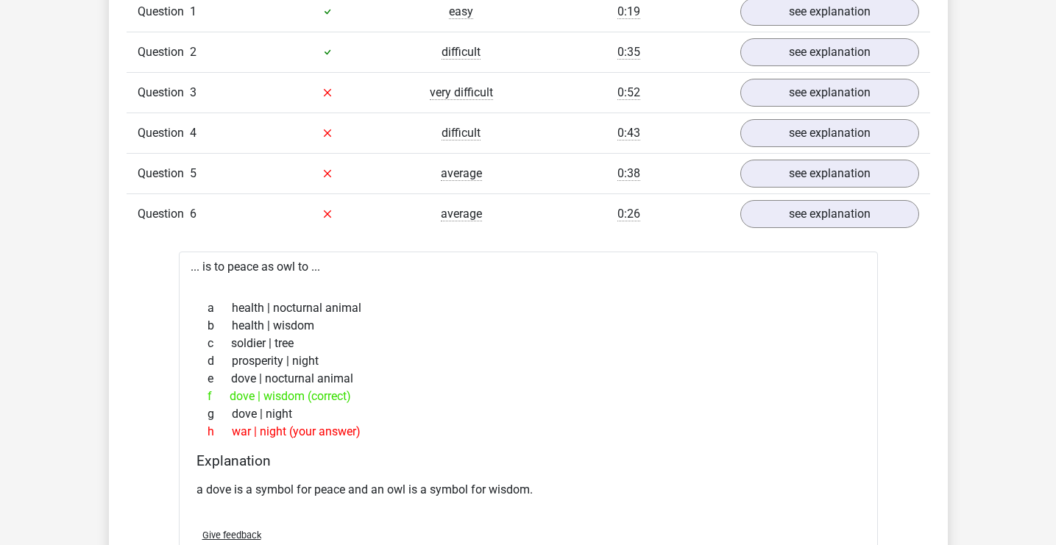
drag, startPoint x: 190, startPoint y: 267, endPoint x: 335, endPoint y: 266, distance: 144.9
click at [335, 266] on div "... is to peace as owl to ... a health | nocturnal animal b health | wisdom c s…" at bounding box center [528, 418] width 699 height 333
click at [781, 210] on link "see explanation" at bounding box center [828, 214] width 205 height 32
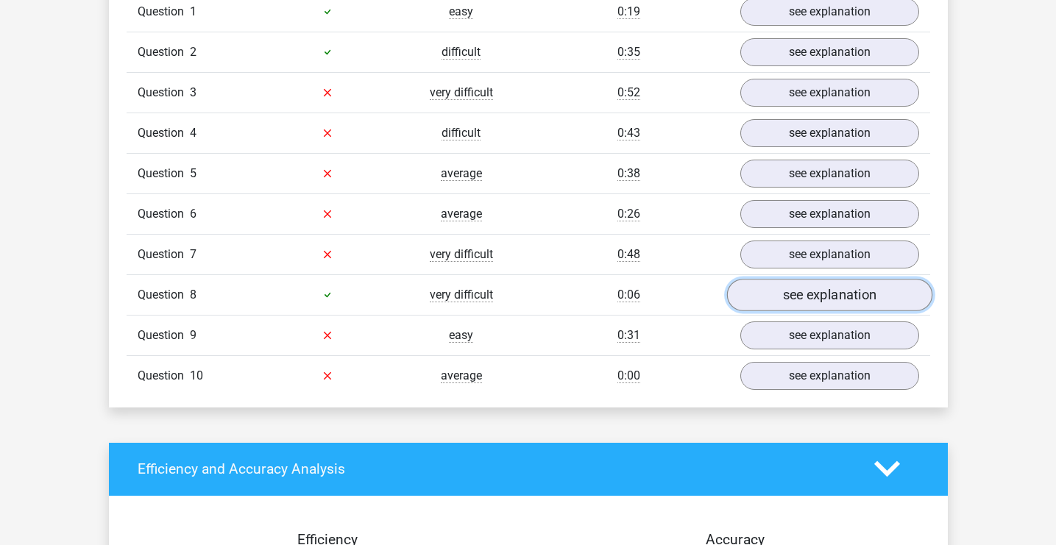
click at [856, 291] on link "see explanation" at bounding box center [828, 295] width 205 height 32
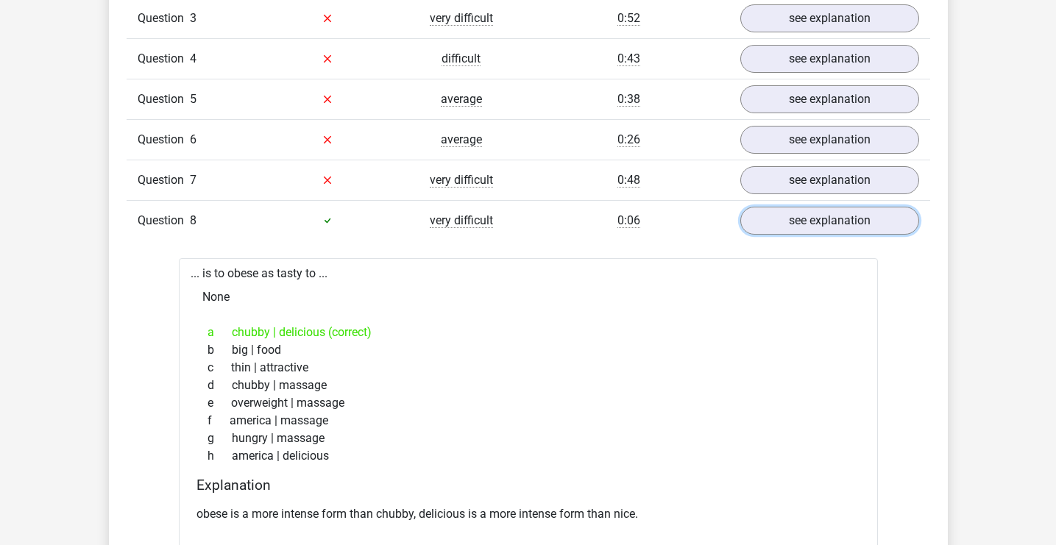
scroll to position [1355, 0]
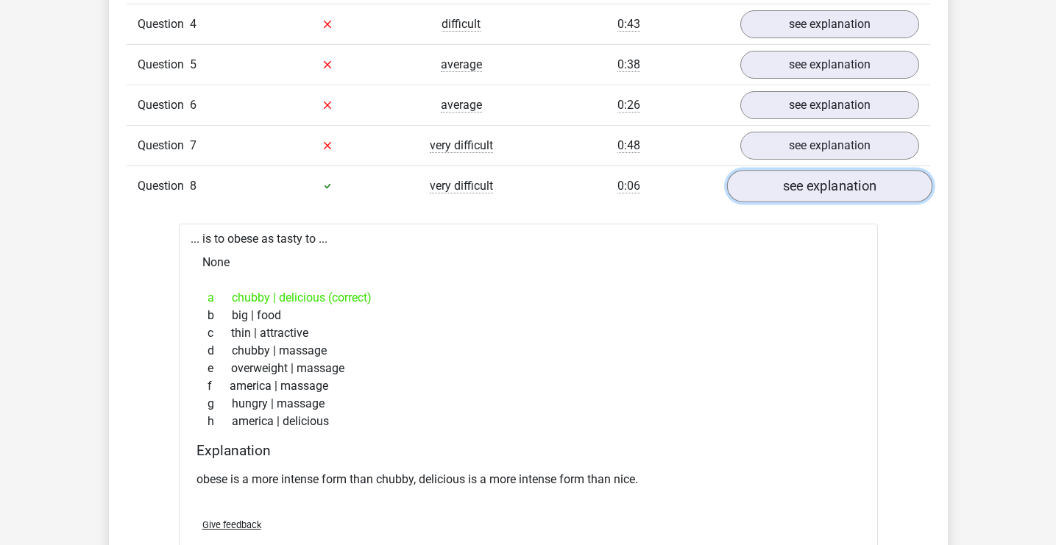
click at [844, 195] on link "see explanation" at bounding box center [828, 186] width 205 height 32
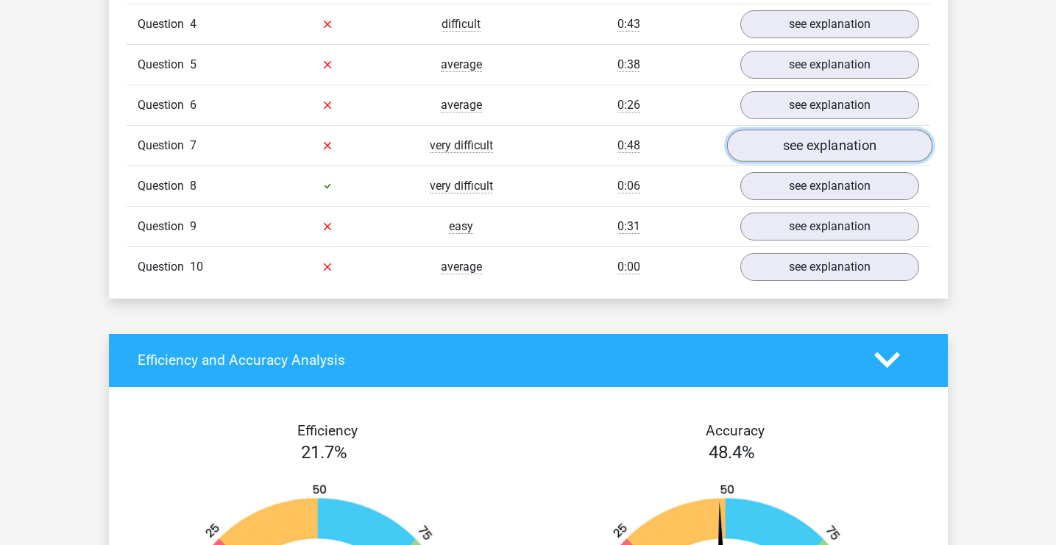
click at [836, 154] on link "see explanation" at bounding box center [828, 145] width 205 height 32
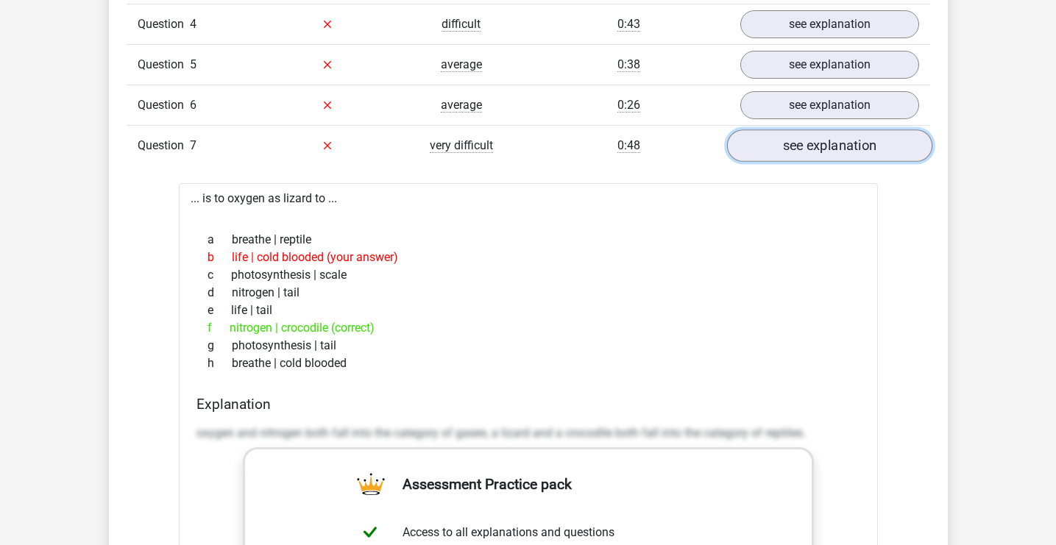
click at [832, 154] on link "see explanation" at bounding box center [828, 145] width 205 height 32
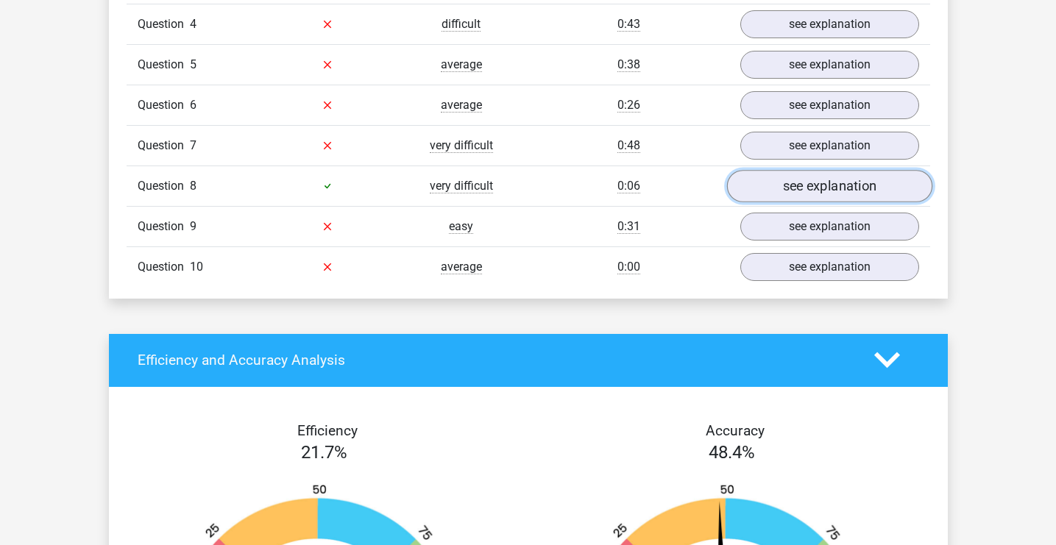
click at [828, 187] on link "see explanation" at bounding box center [828, 186] width 205 height 32
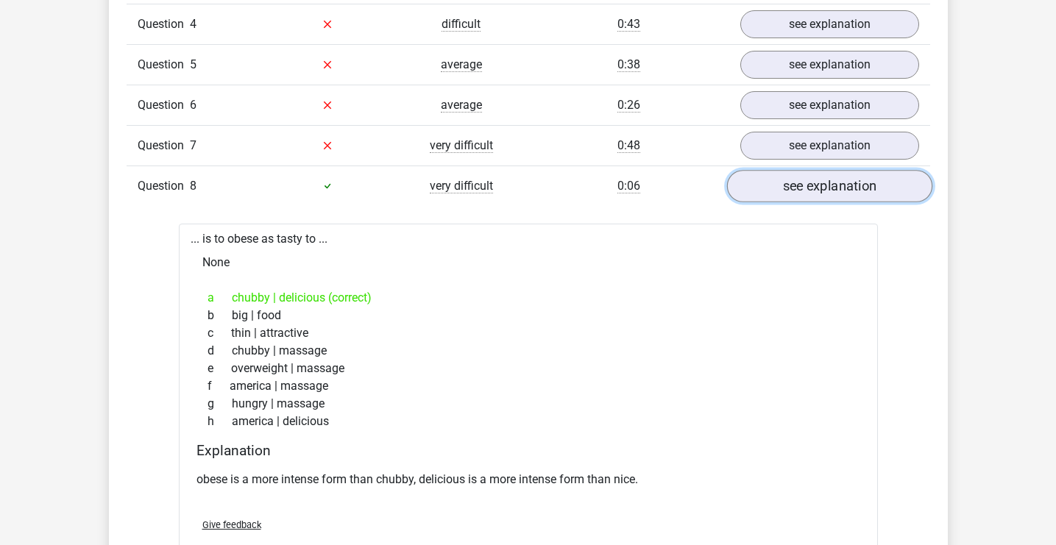
click at [828, 187] on link "see explanation" at bounding box center [828, 186] width 205 height 32
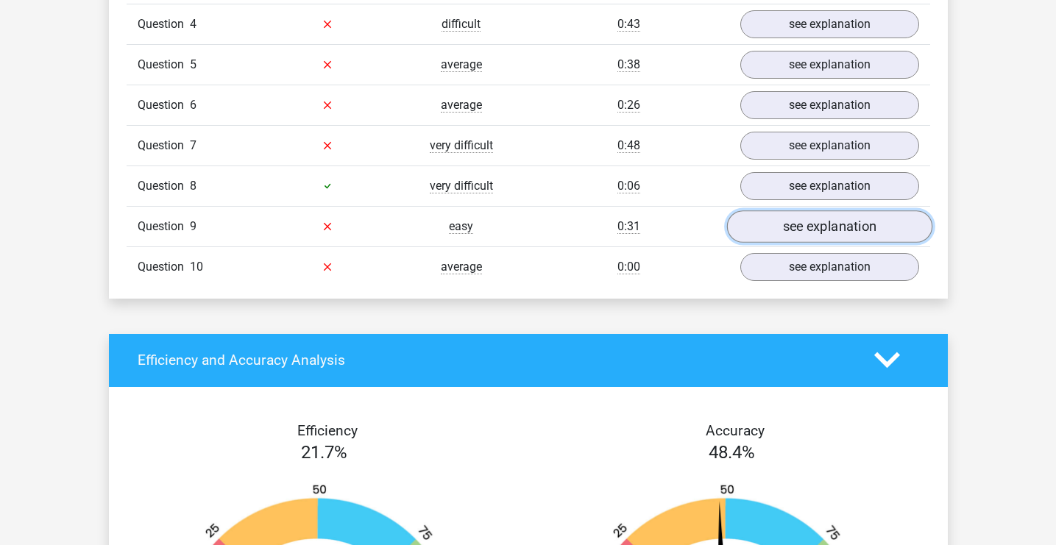
click at [826, 226] on link "see explanation" at bounding box center [828, 226] width 205 height 32
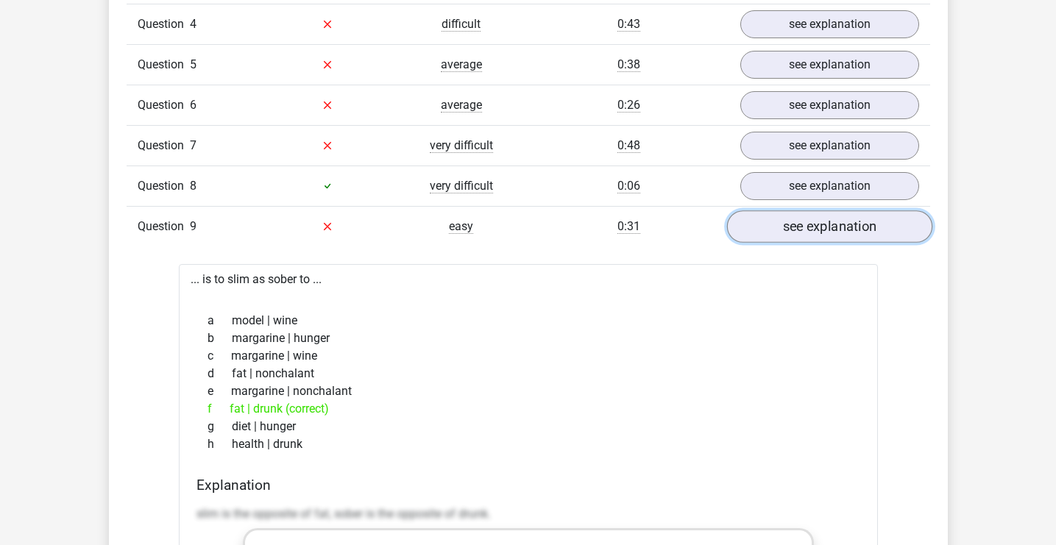
click at [827, 225] on link "see explanation" at bounding box center [828, 226] width 205 height 32
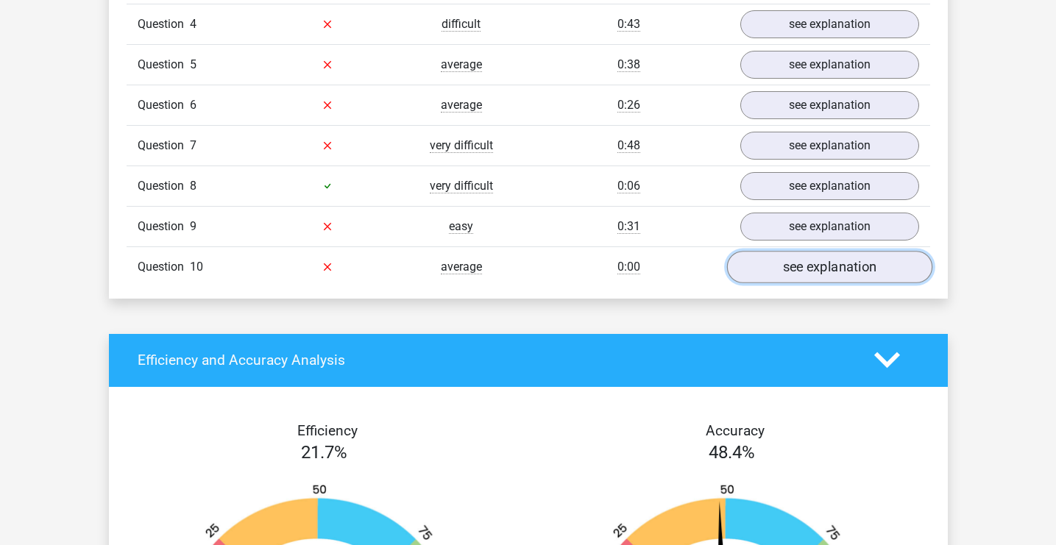
click at [824, 255] on link "see explanation" at bounding box center [828, 267] width 205 height 32
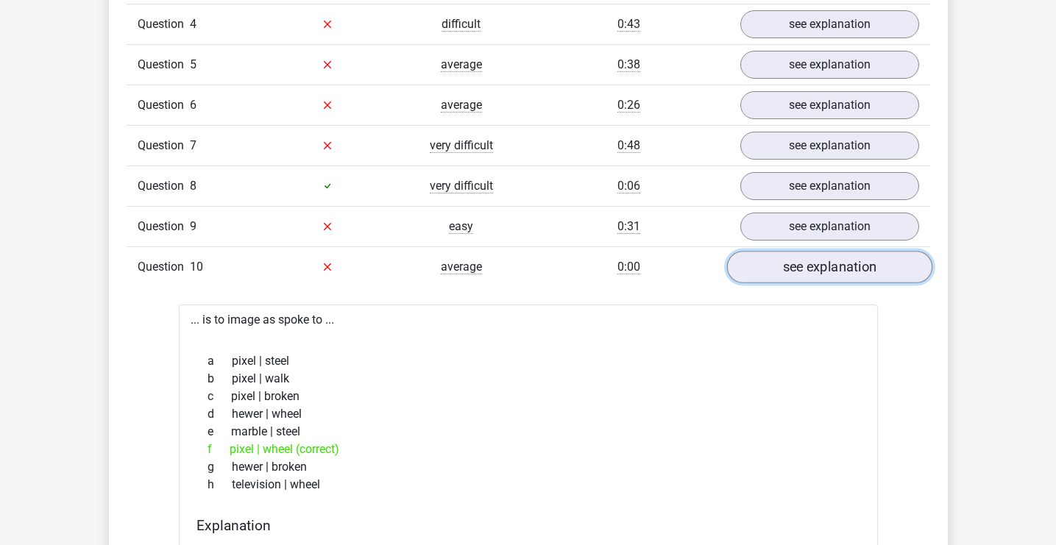
click at [868, 269] on link "see explanation" at bounding box center [828, 267] width 205 height 32
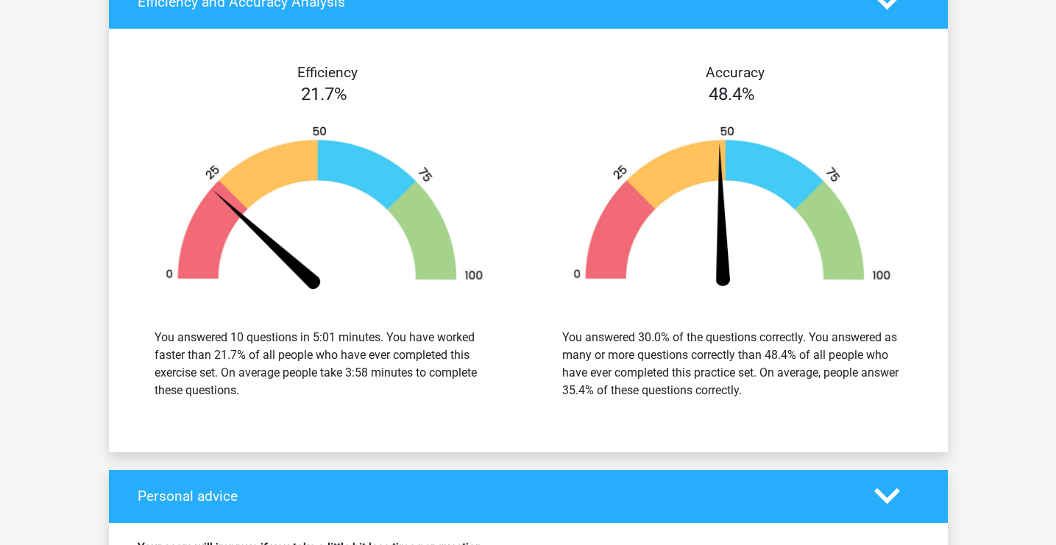
scroll to position [2016, 0]
